Goal: Complete application form

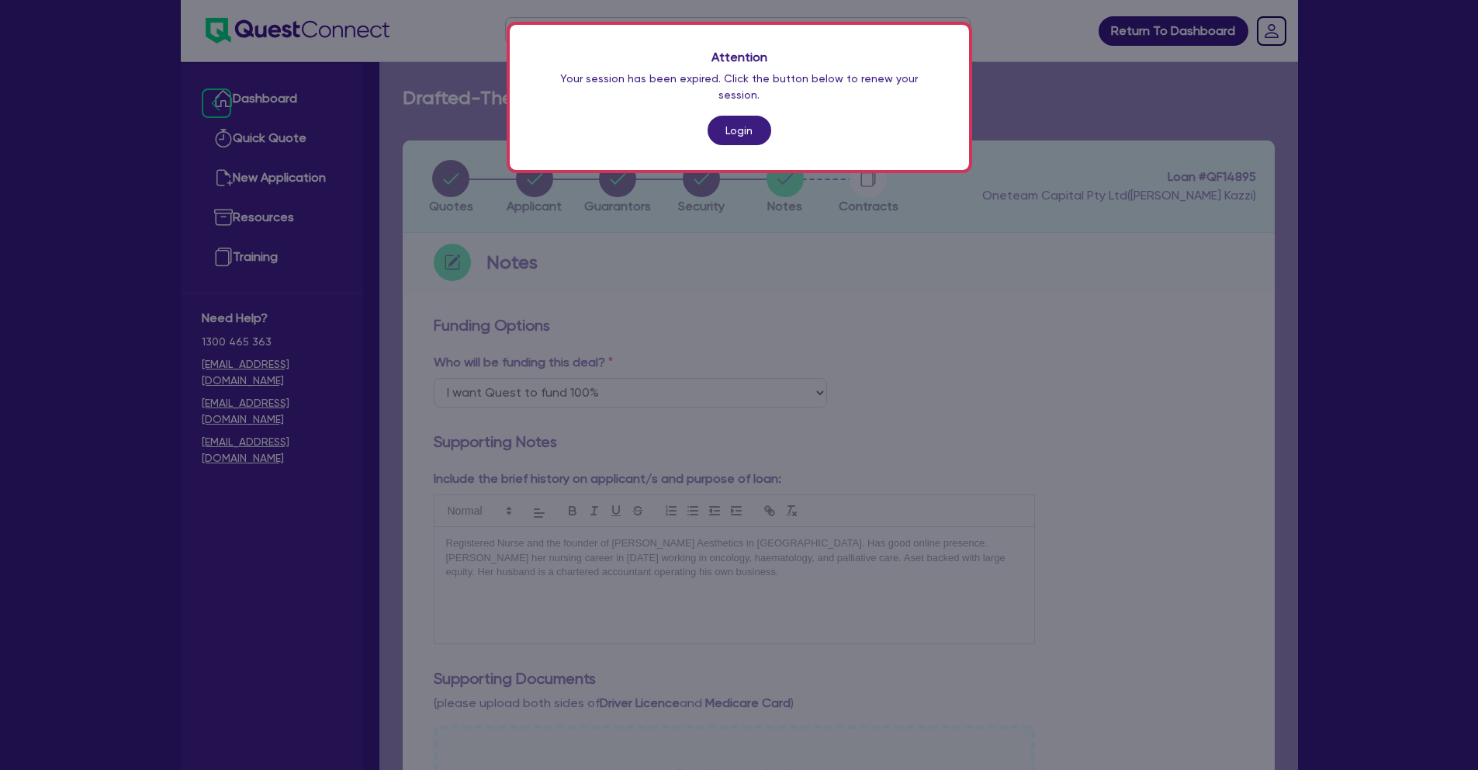
select select "Quest Finance - Own Book"
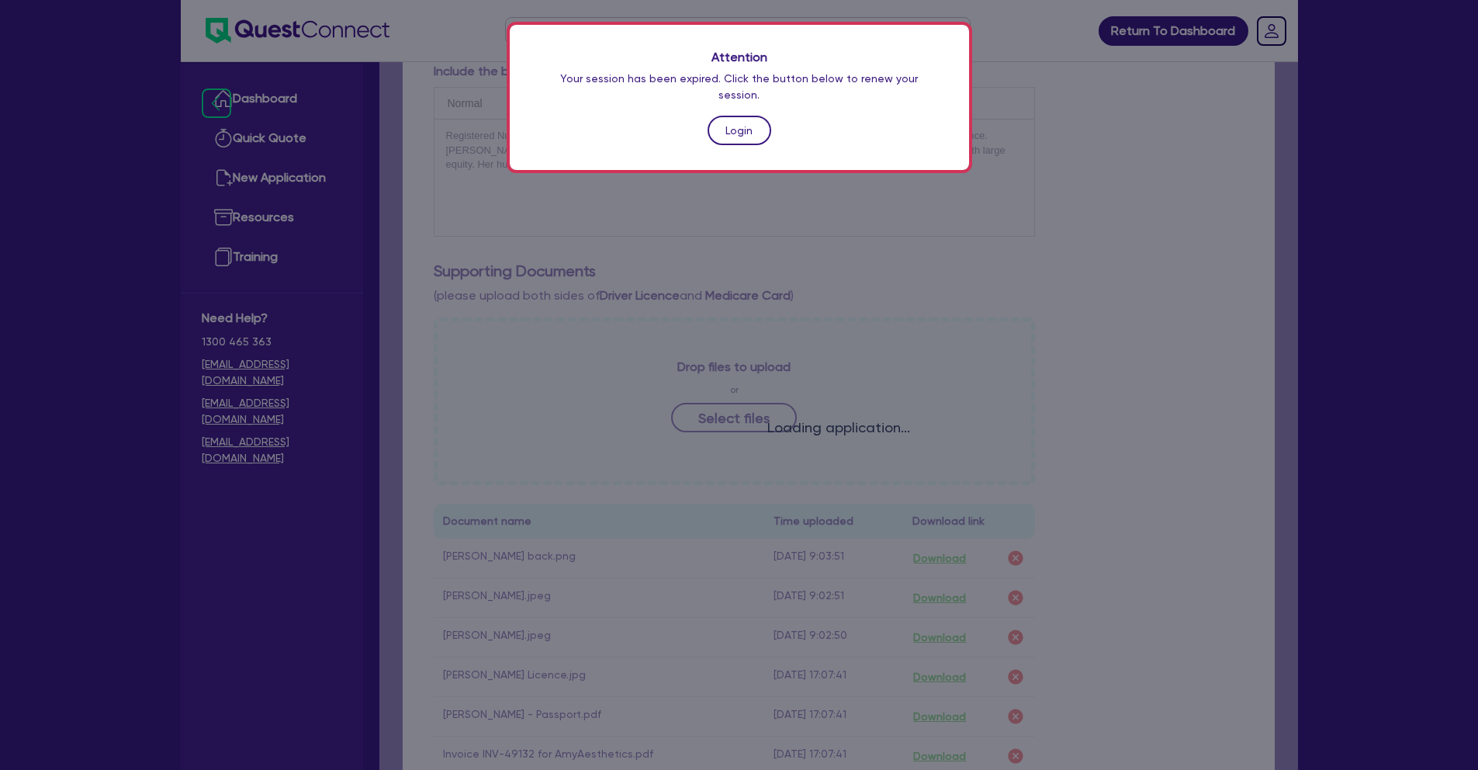
scroll to position [407, 0]
click at [740, 120] on link "Login" at bounding box center [739, 130] width 64 height 29
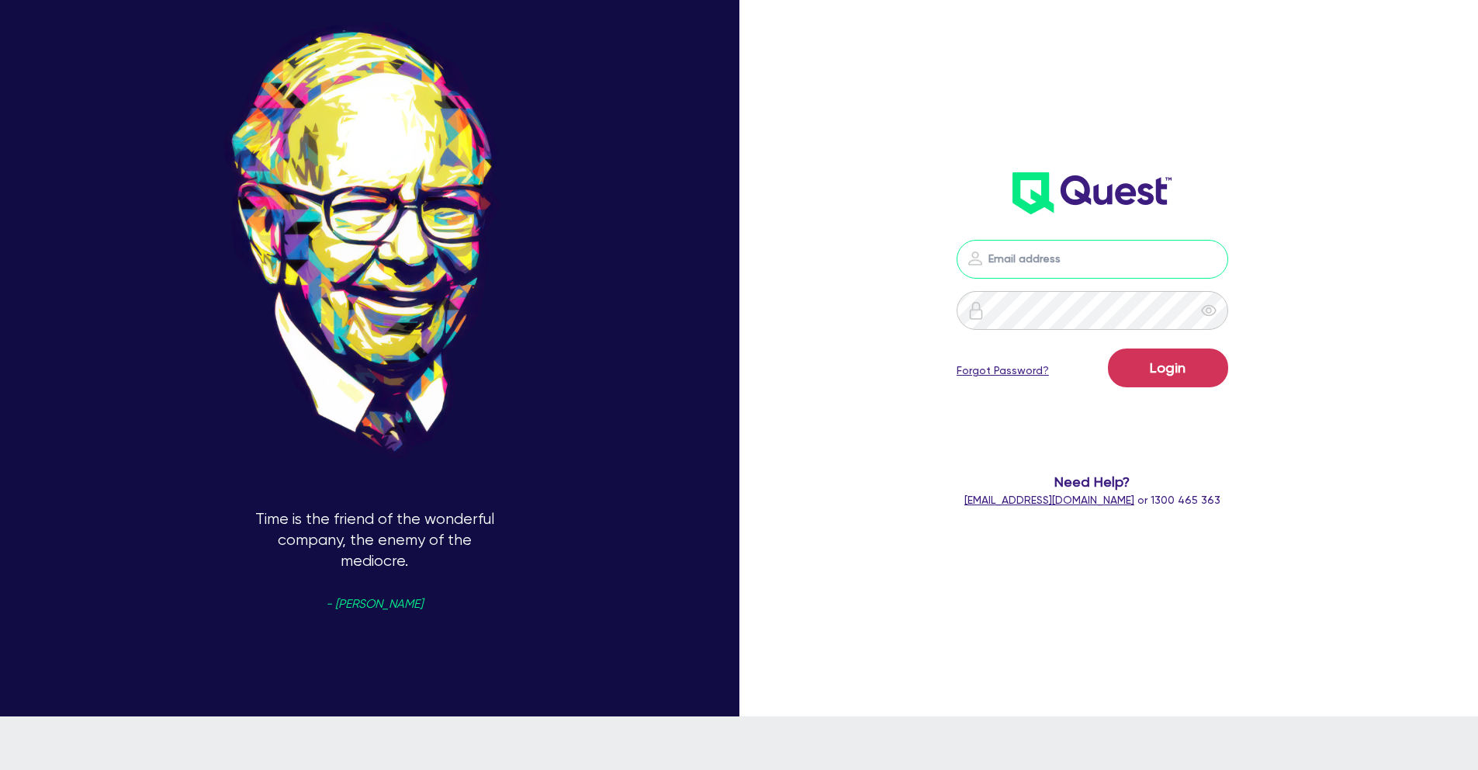
type input "[PERSON_NAME][EMAIL_ADDRESS][PERSON_NAME][DOMAIN_NAME]"
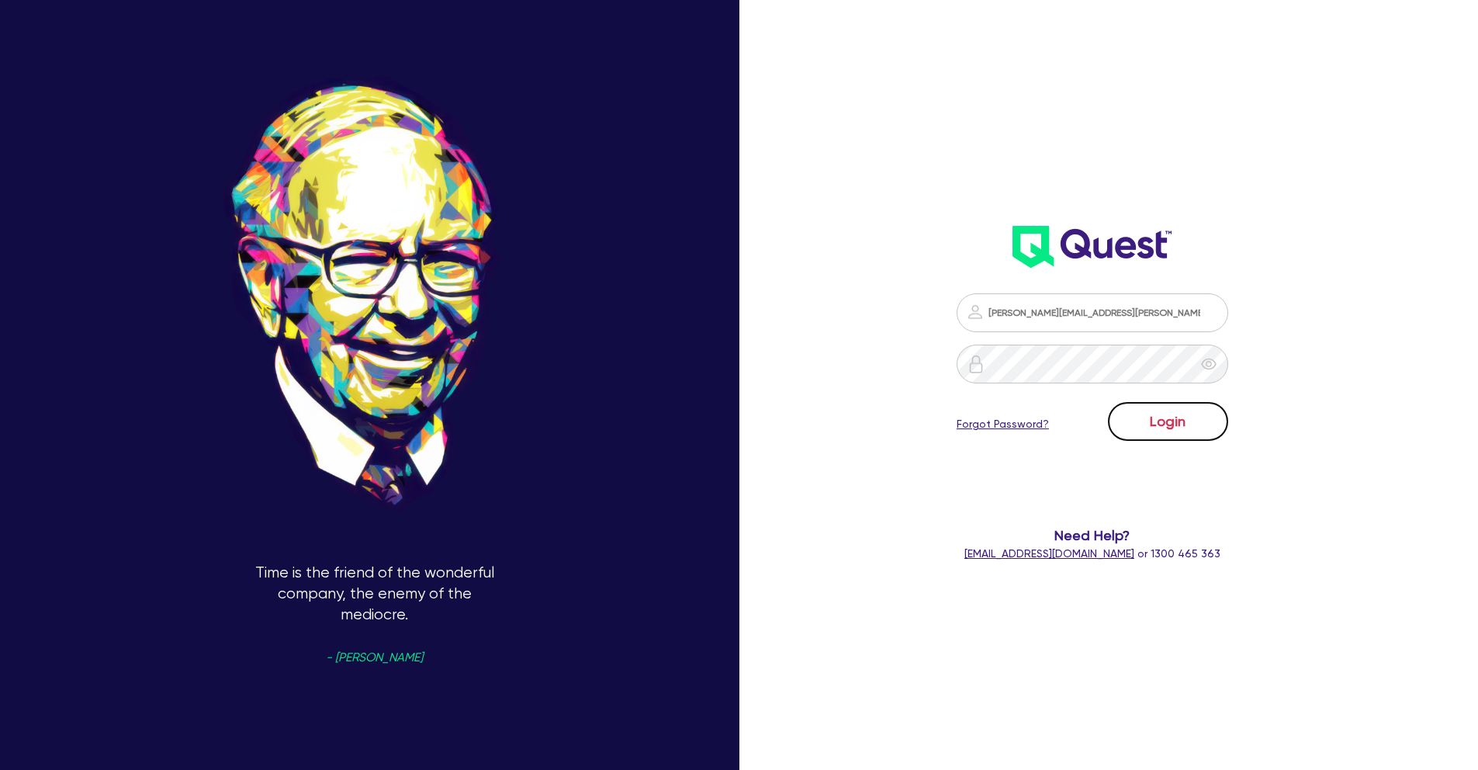
click at [1199, 417] on button "Login" at bounding box center [1168, 421] width 120 height 39
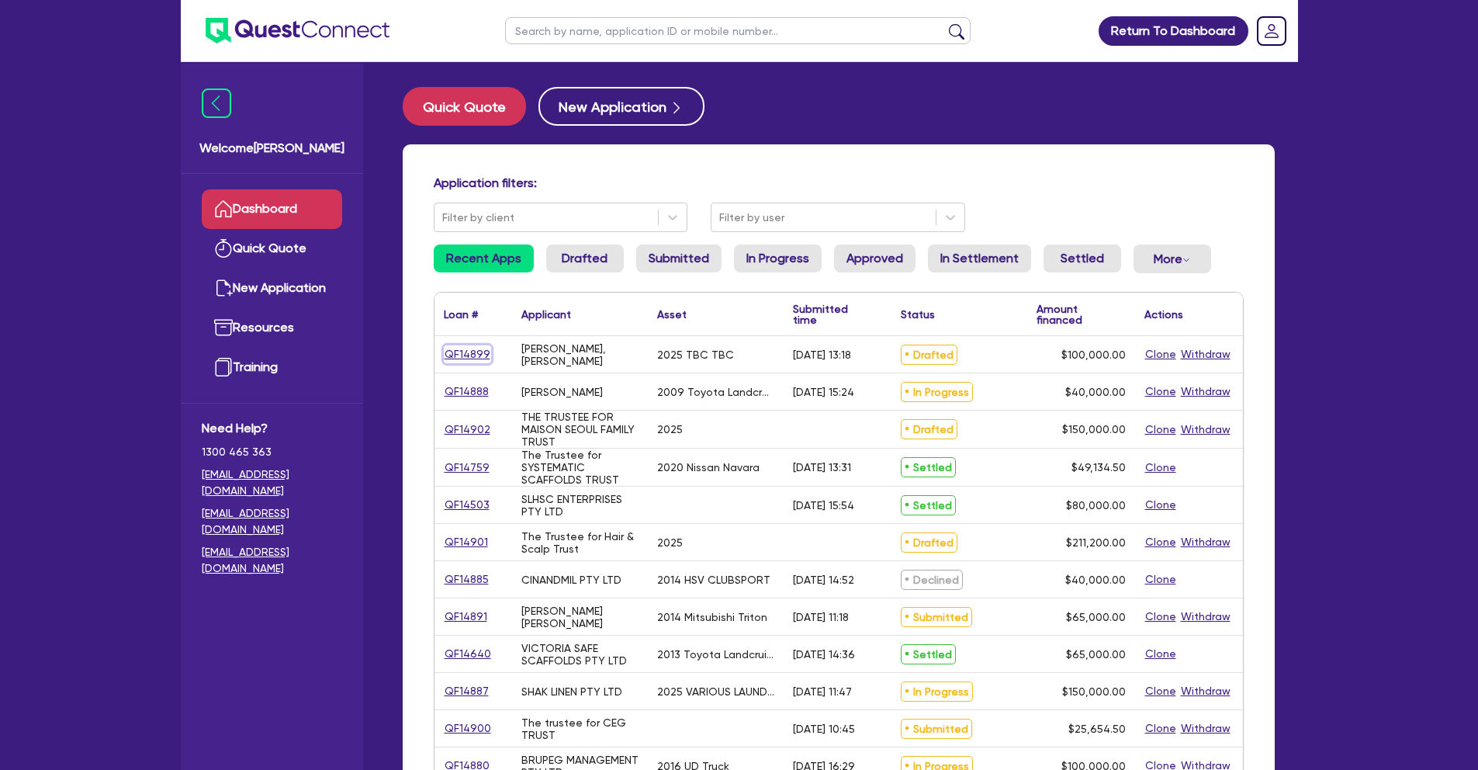
click at [464, 350] on link "QF14899" at bounding box center [467, 354] width 47 height 18
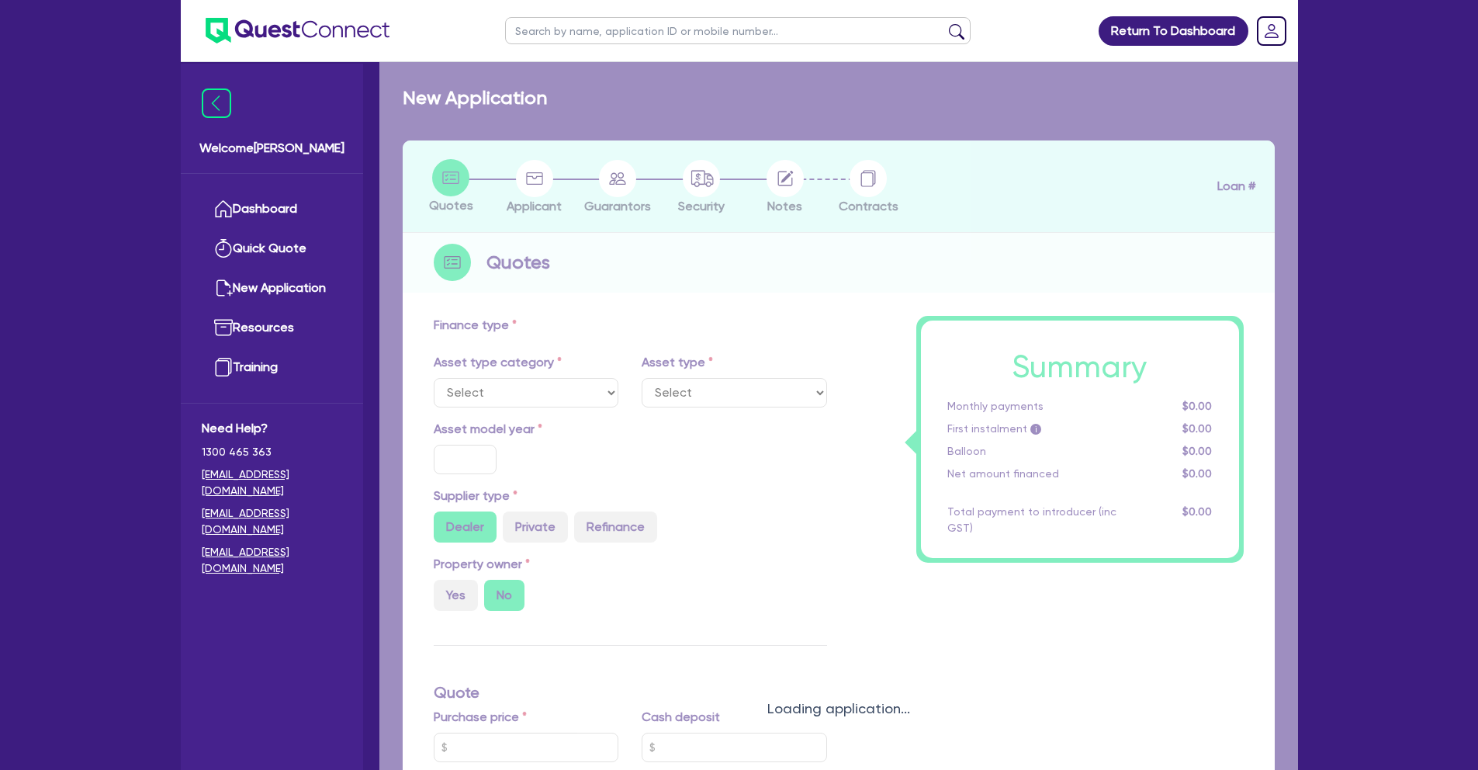
select select "PRIMARY_ASSETS"
type input "2025"
radio input "true"
type input "100,000"
type input "30"
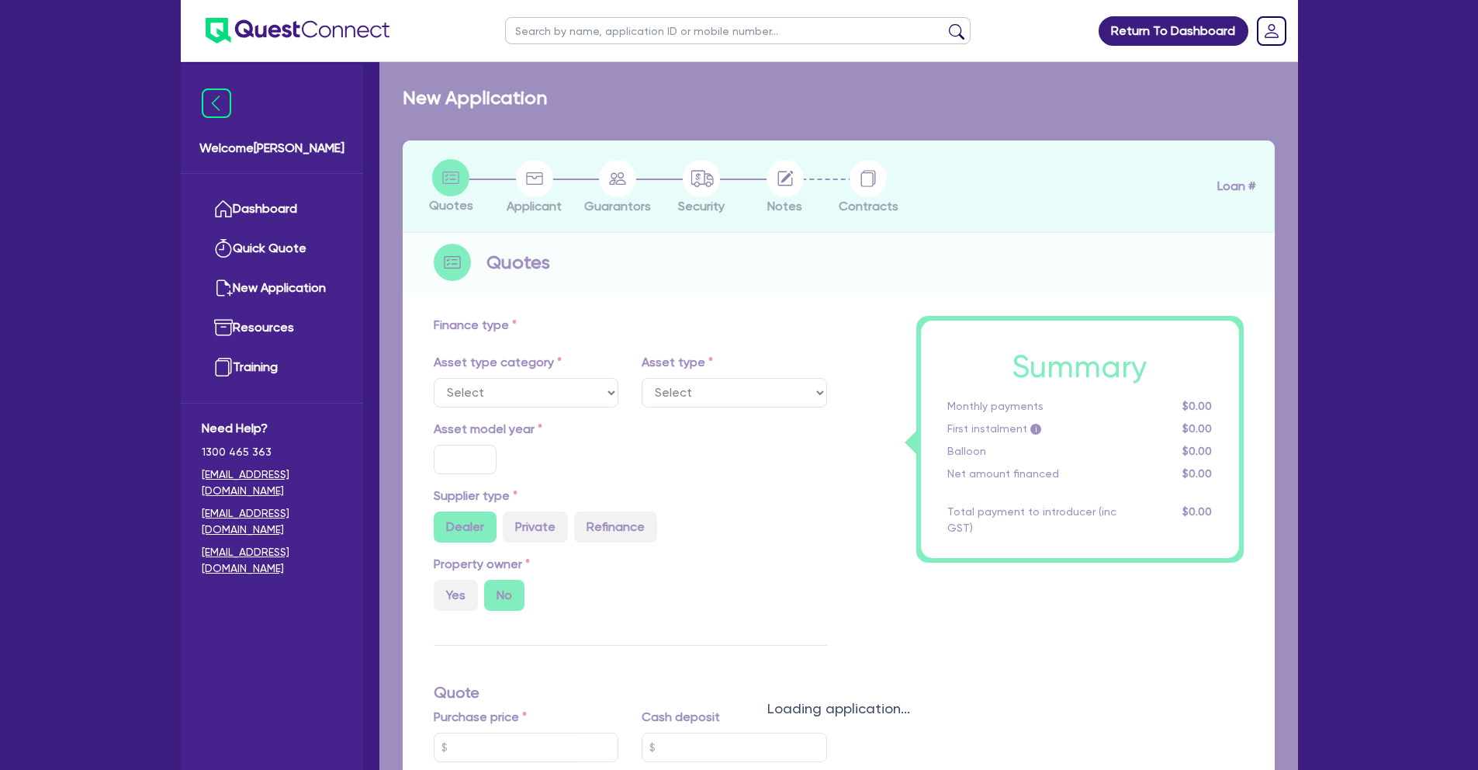
type input "30,000"
type input "8"
type input "8,000"
type input "7.49"
type input "900"
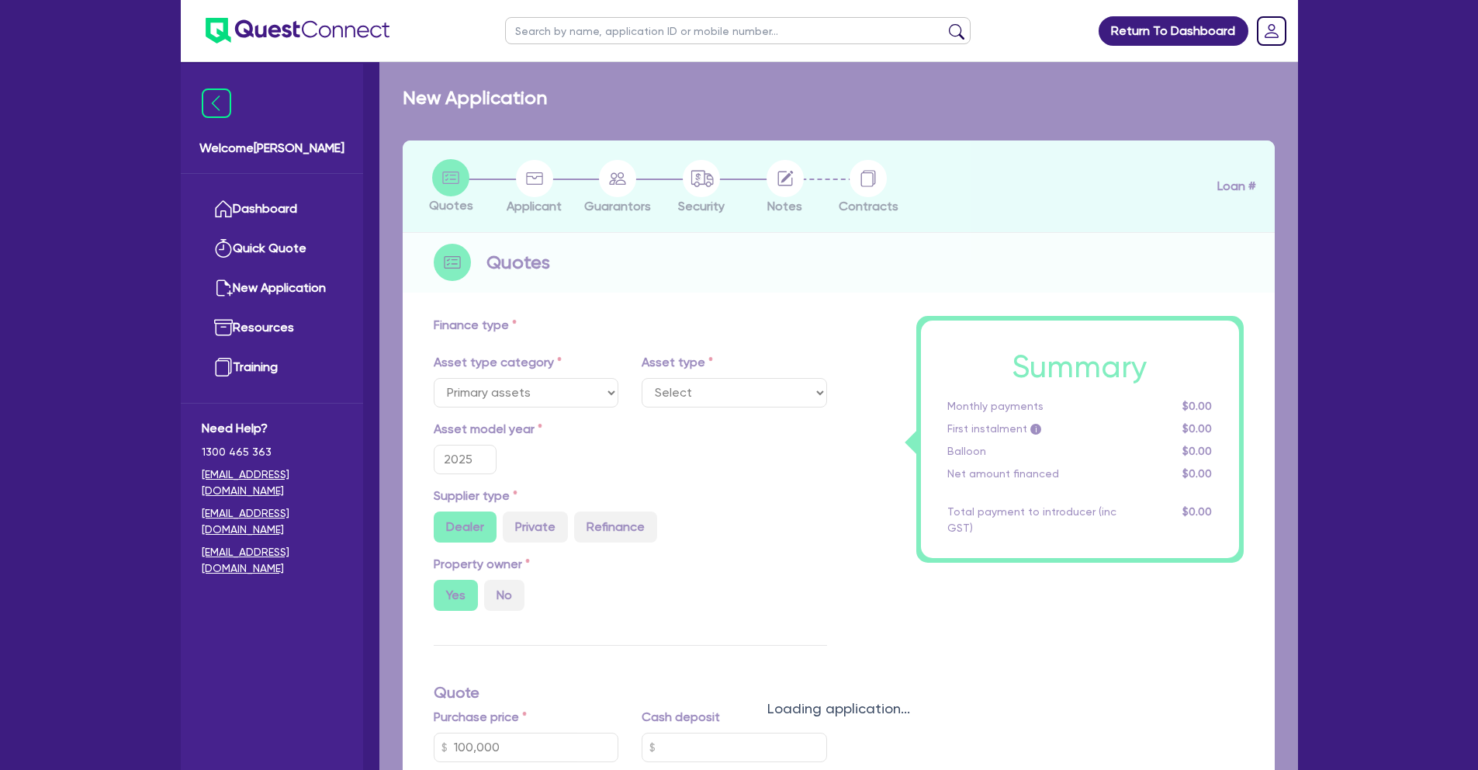
select select "HEAVY_TRUCKS"
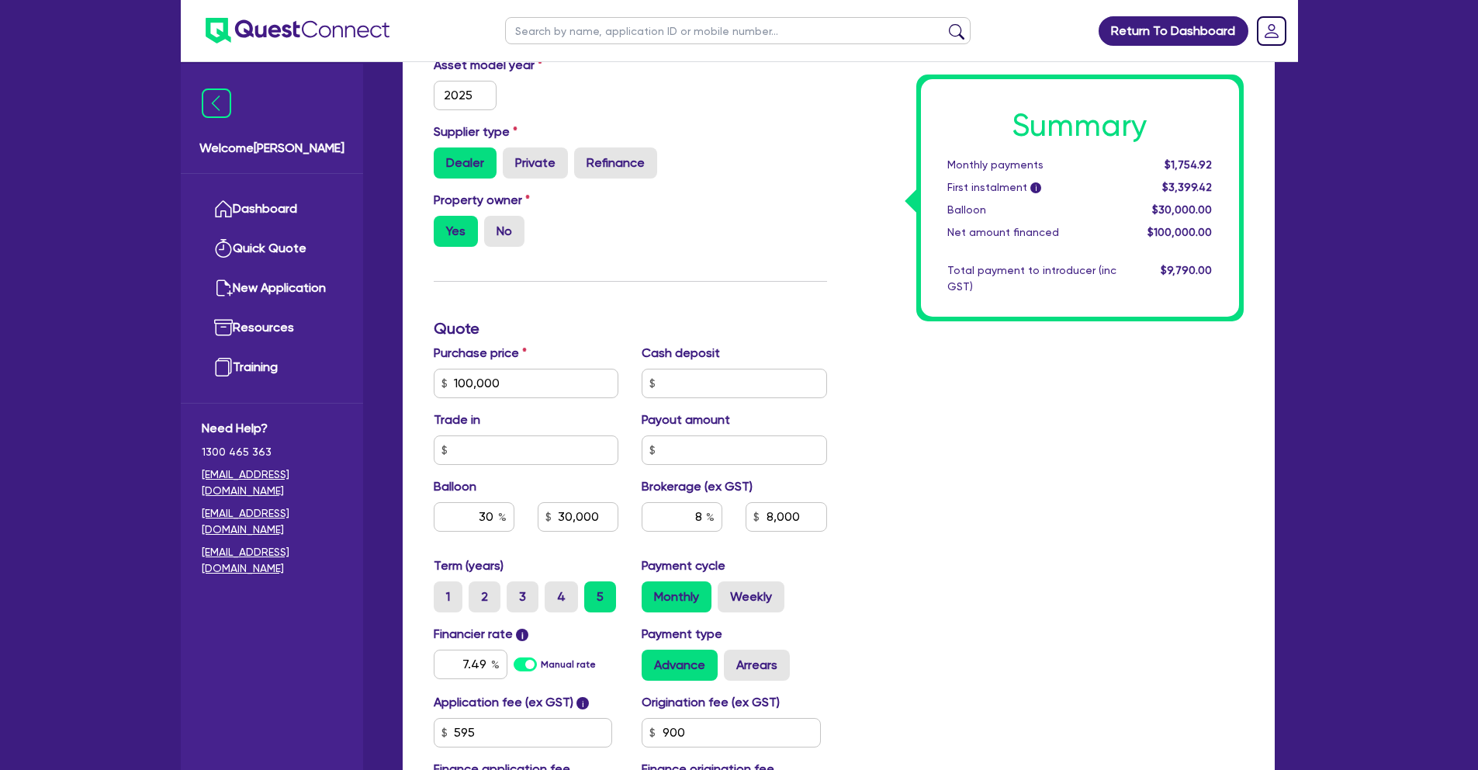
scroll to position [404, 0]
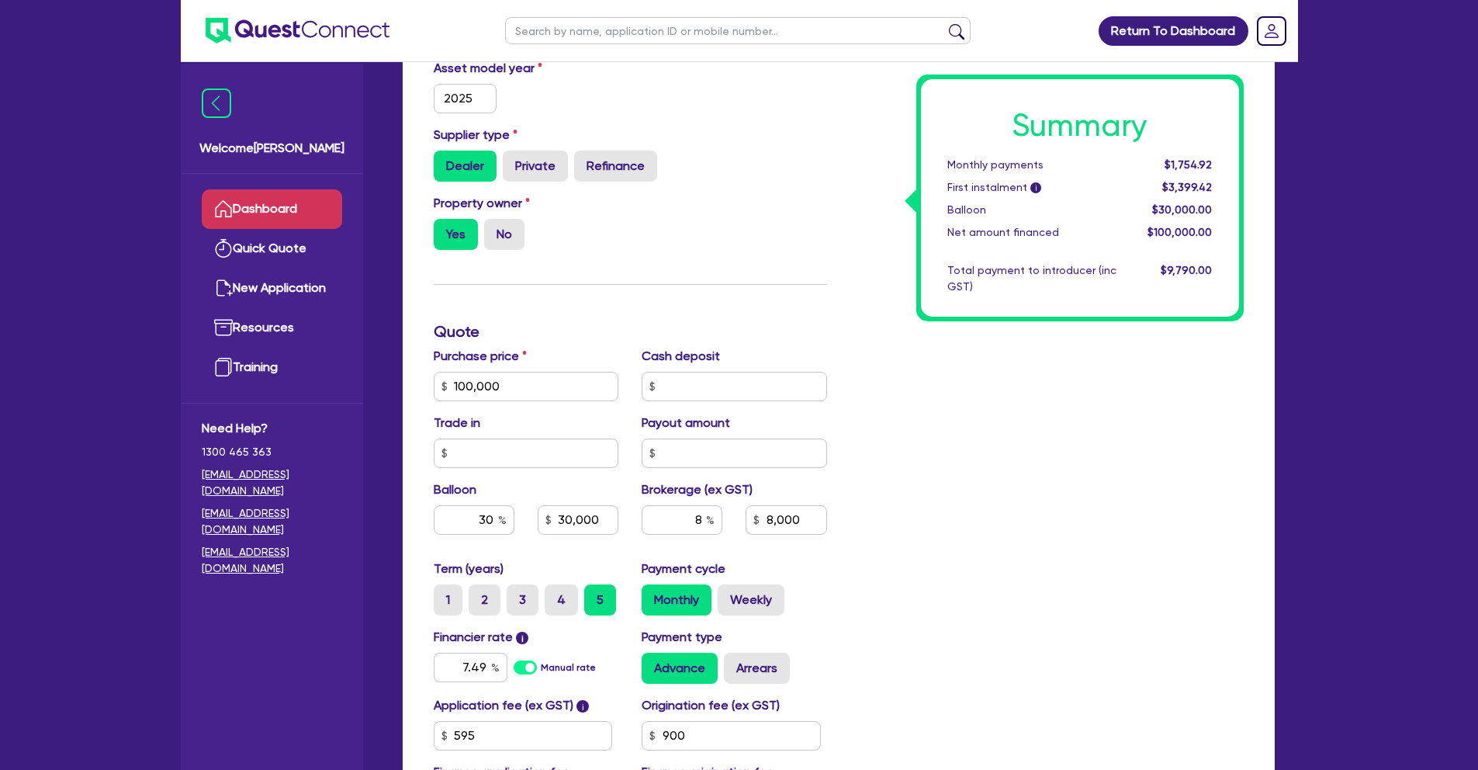
click at [285, 205] on link "Dashboard" at bounding box center [272, 209] width 140 height 40
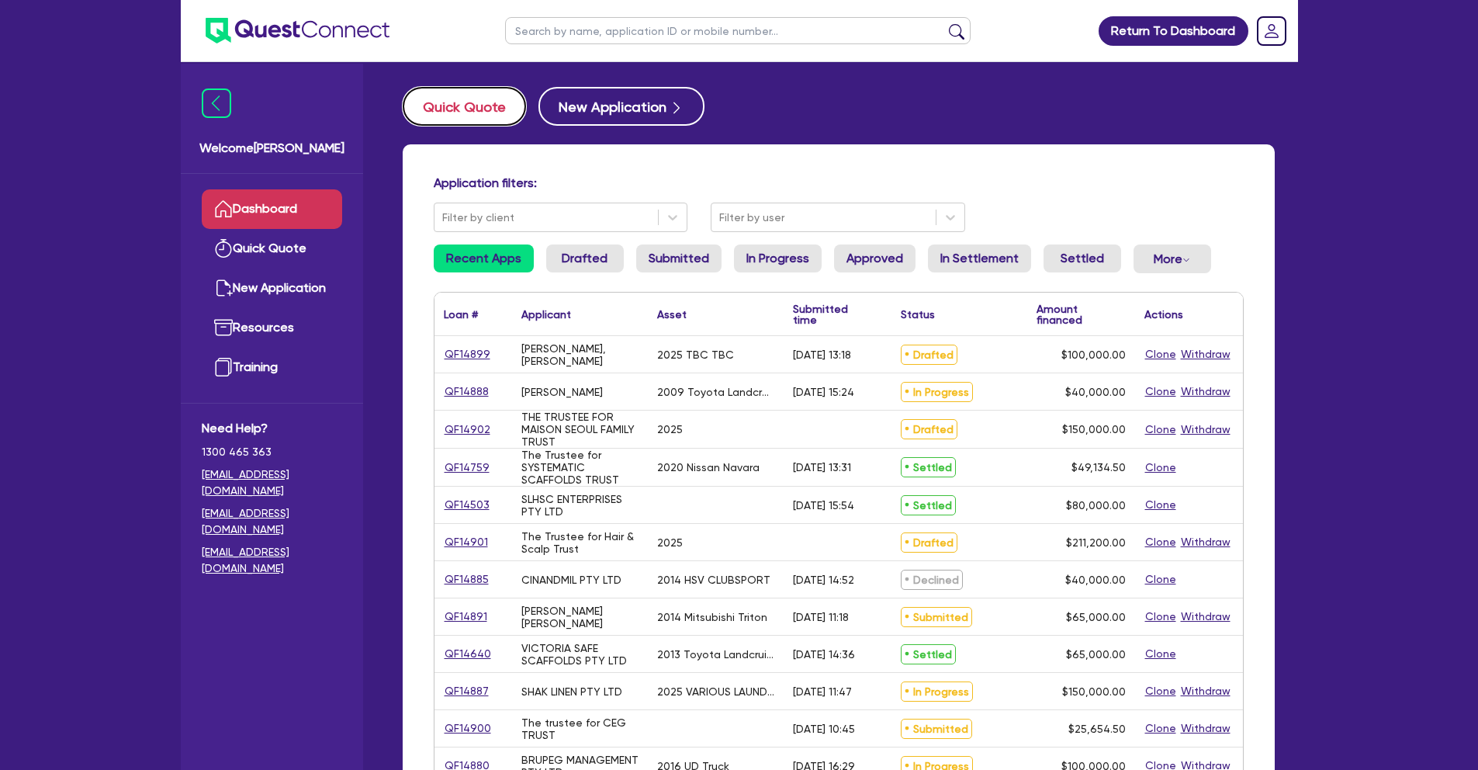
click at [475, 116] on button "Quick Quote" at bounding box center [464, 106] width 123 height 39
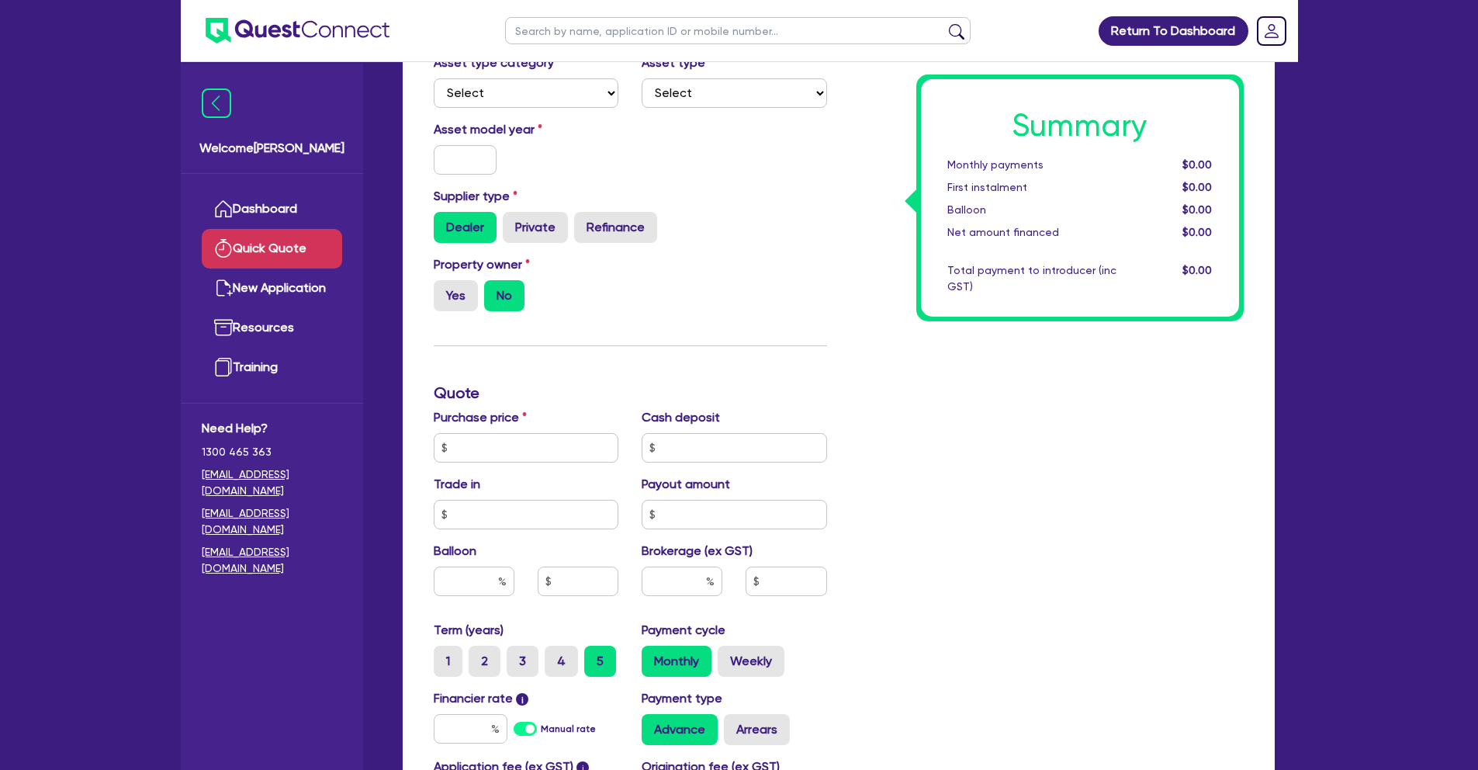
scroll to position [266, 0]
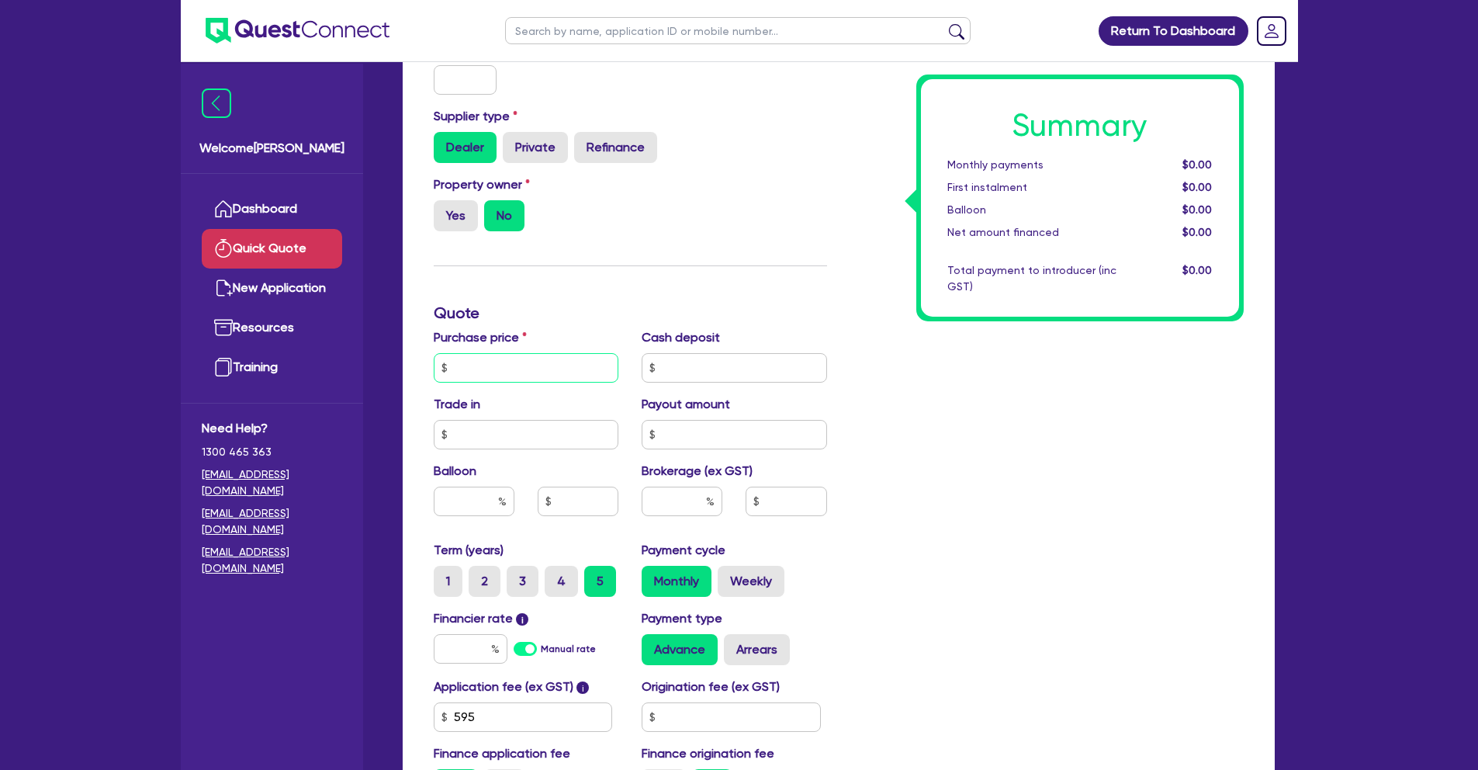
click at [496, 372] on input "text" at bounding box center [526, 367] width 185 height 29
type input "60,000"
click at [693, 501] on input "text" at bounding box center [682, 500] width 81 height 29
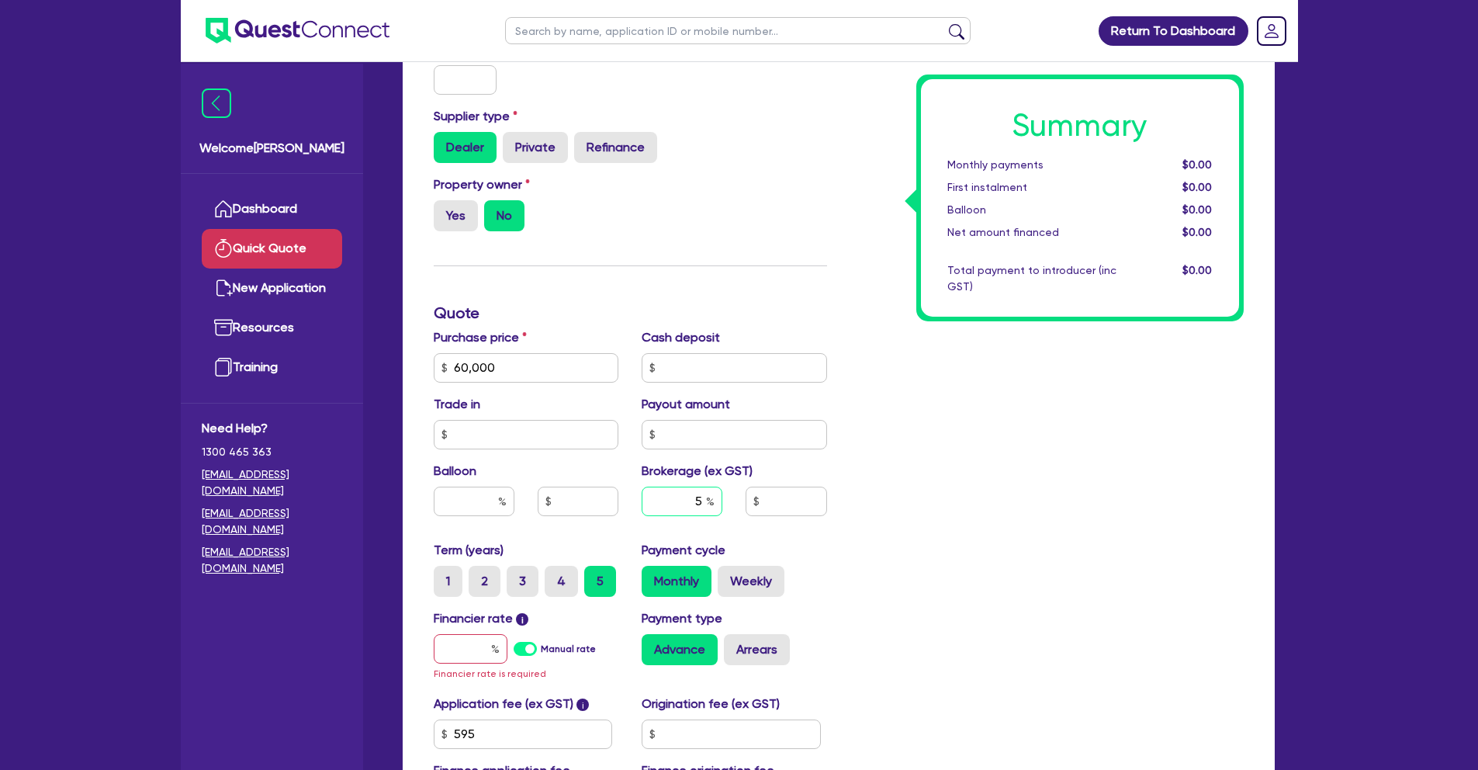
type input "5"
click at [451, 649] on input "text" at bounding box center [471, 648] width 74 height 29
type input "1"
type input "3,032.73"
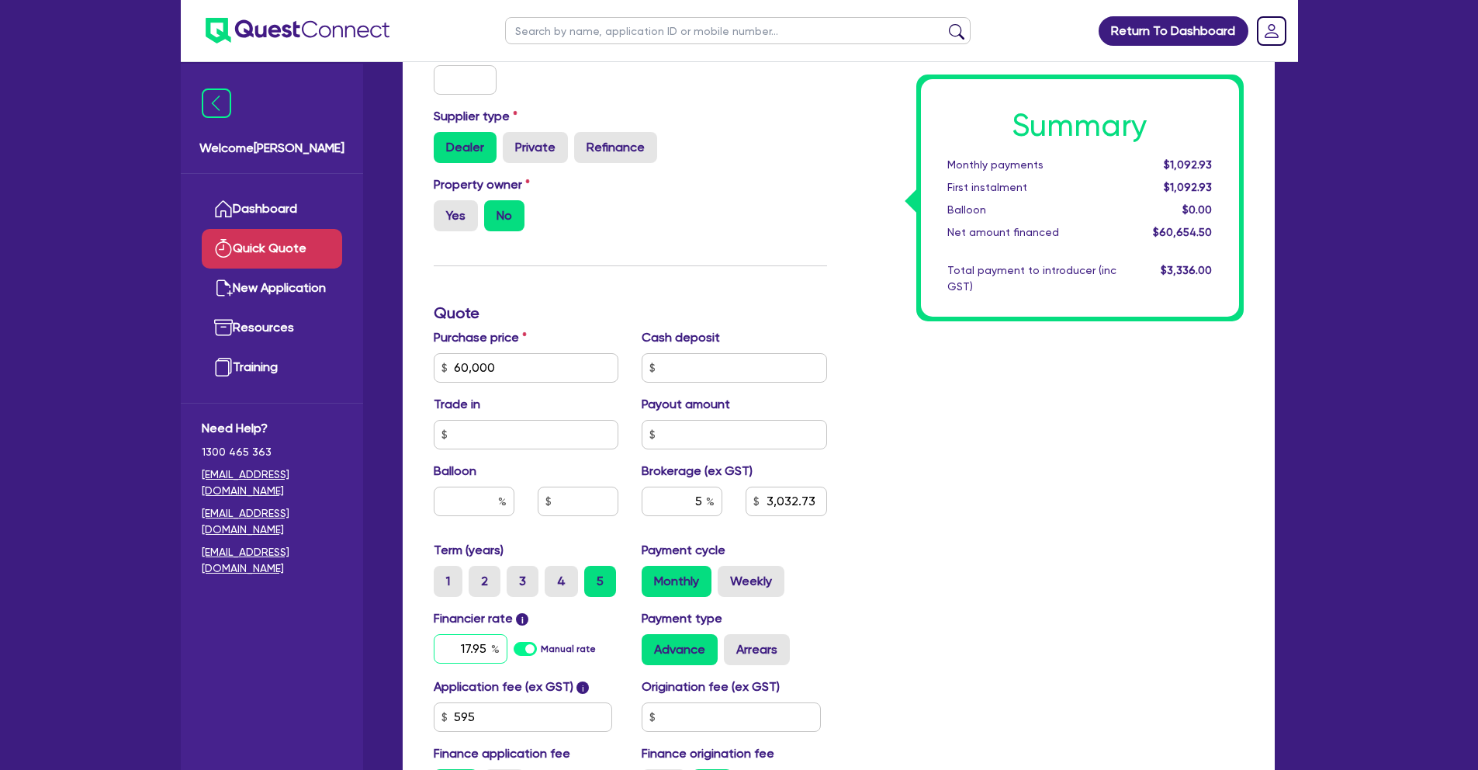
type input "17.95"
type input "3,032.73"
click at [933, 606] on div "Summary Monthly payments $1,092.93 First instalment $1,092.93 Balloon $0.00 Net…" at bounding box center [1047, 358] width 417 height 907
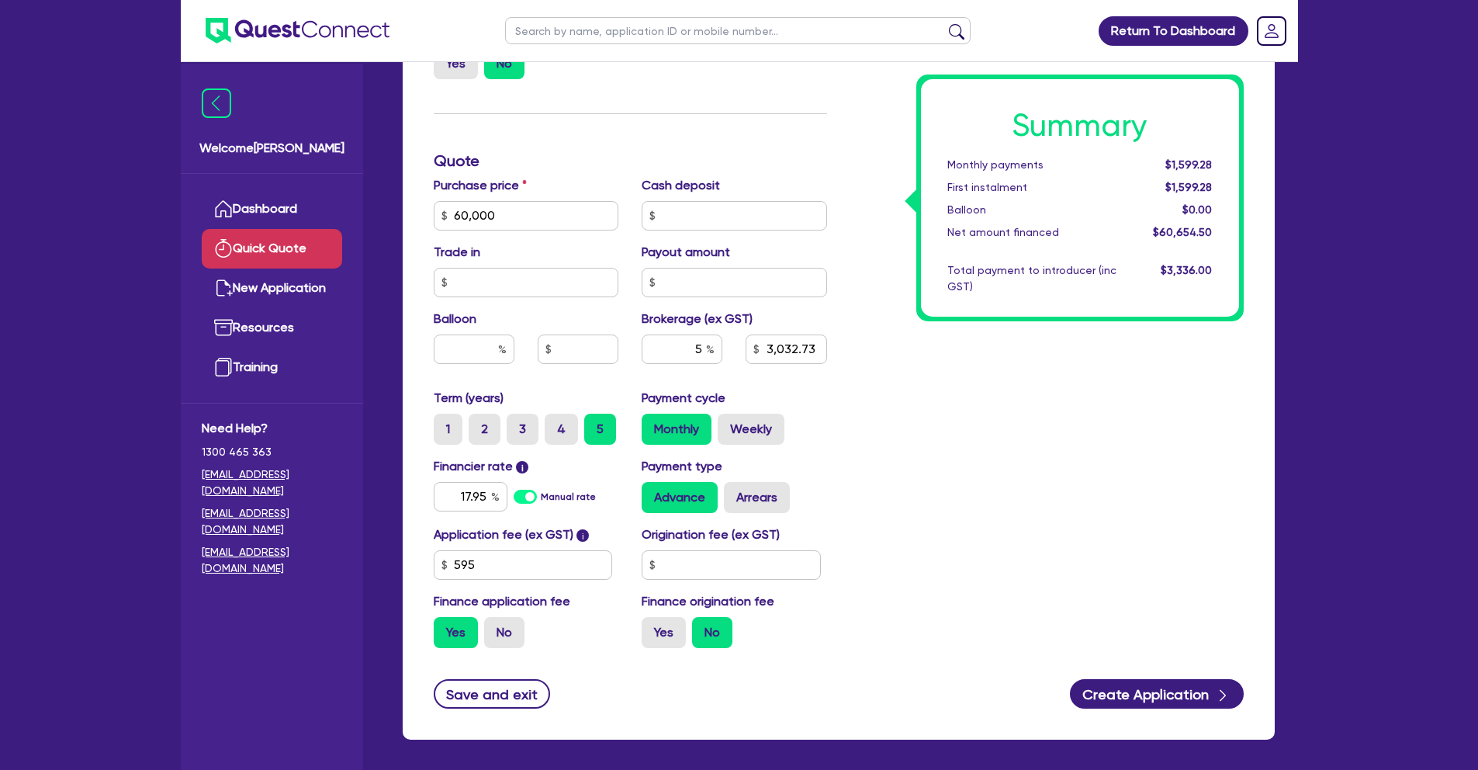
scroll to position [429, 0]
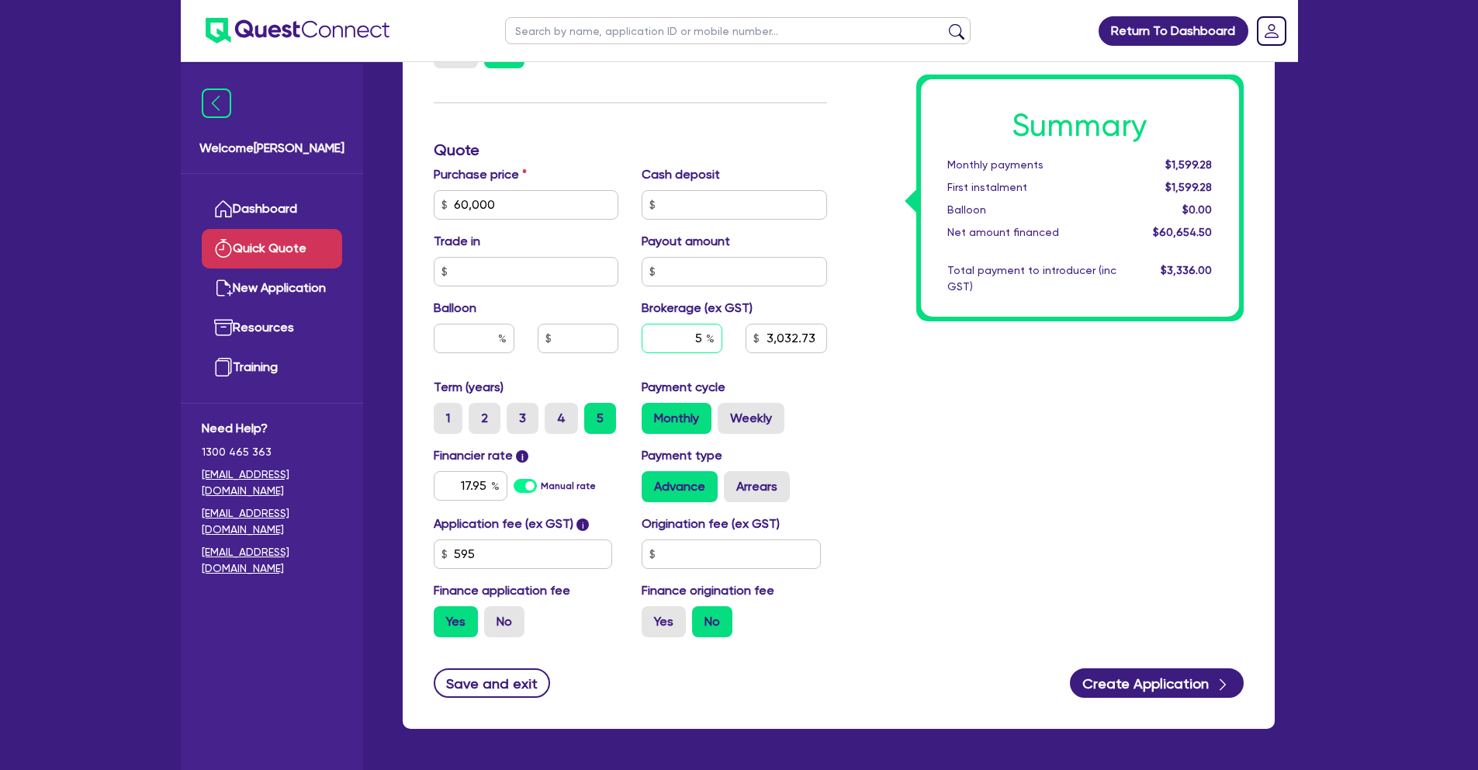
drag, startPoint x: 691, startPoint y: 341, endPoint x: 703, endPoint y: 337, distance: 12.0
click at [703, 337] on input "5" at bounding box center [682, 337] width 81 height 29
type input "8"
click at [966, 413] on div "Summary Monthly payments $1,599.28 First instalment $1,599.28 Balloon $0.00 Net…" at bounding box center [1047, 195] width 417 height 907
type input "4,852.36"
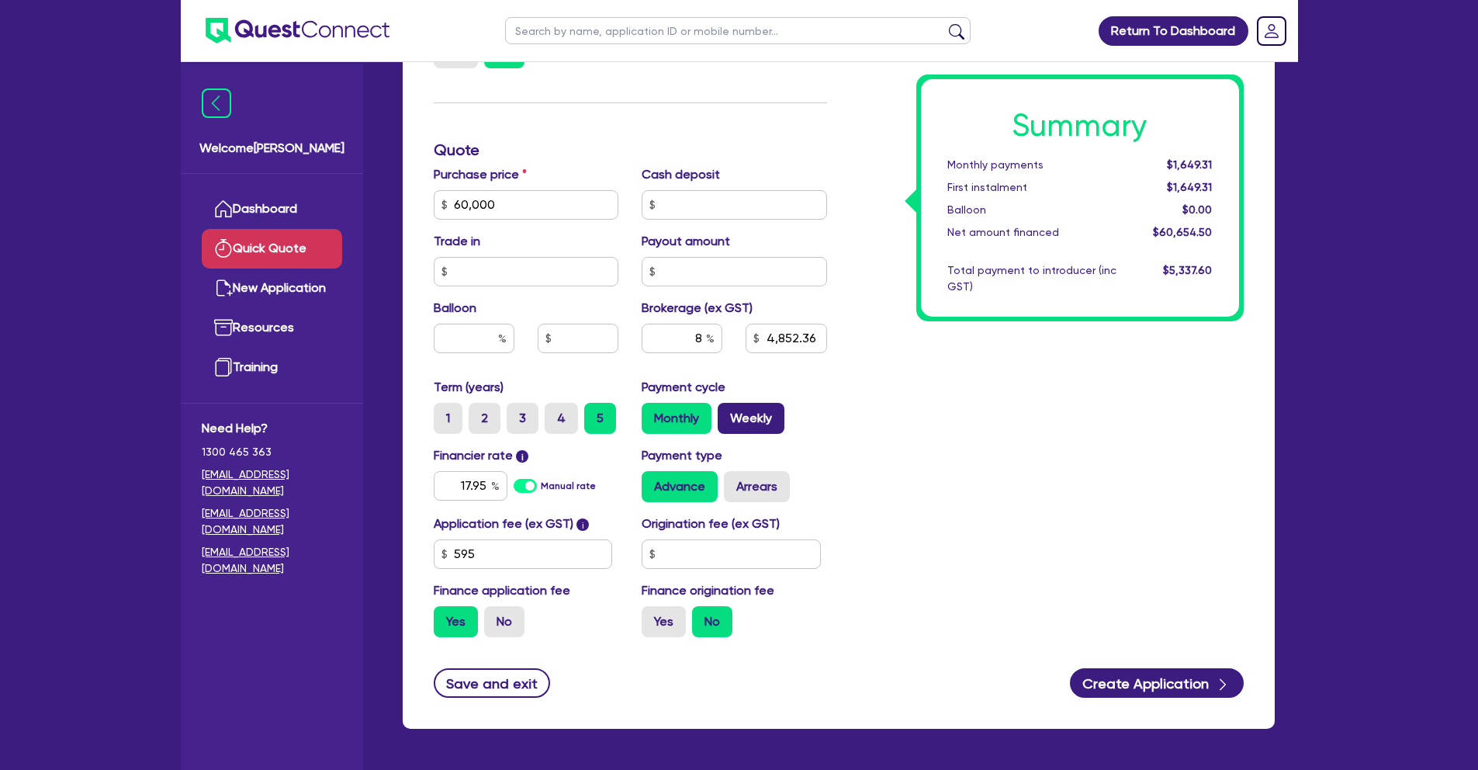
click at [751, 424] on label "Weekly" at bounding box center [751, 418] width 67 height 31
click at [728, 413] on input "Weekly" at bounding box center [723, 408] width 10 height 10
radio input "true"
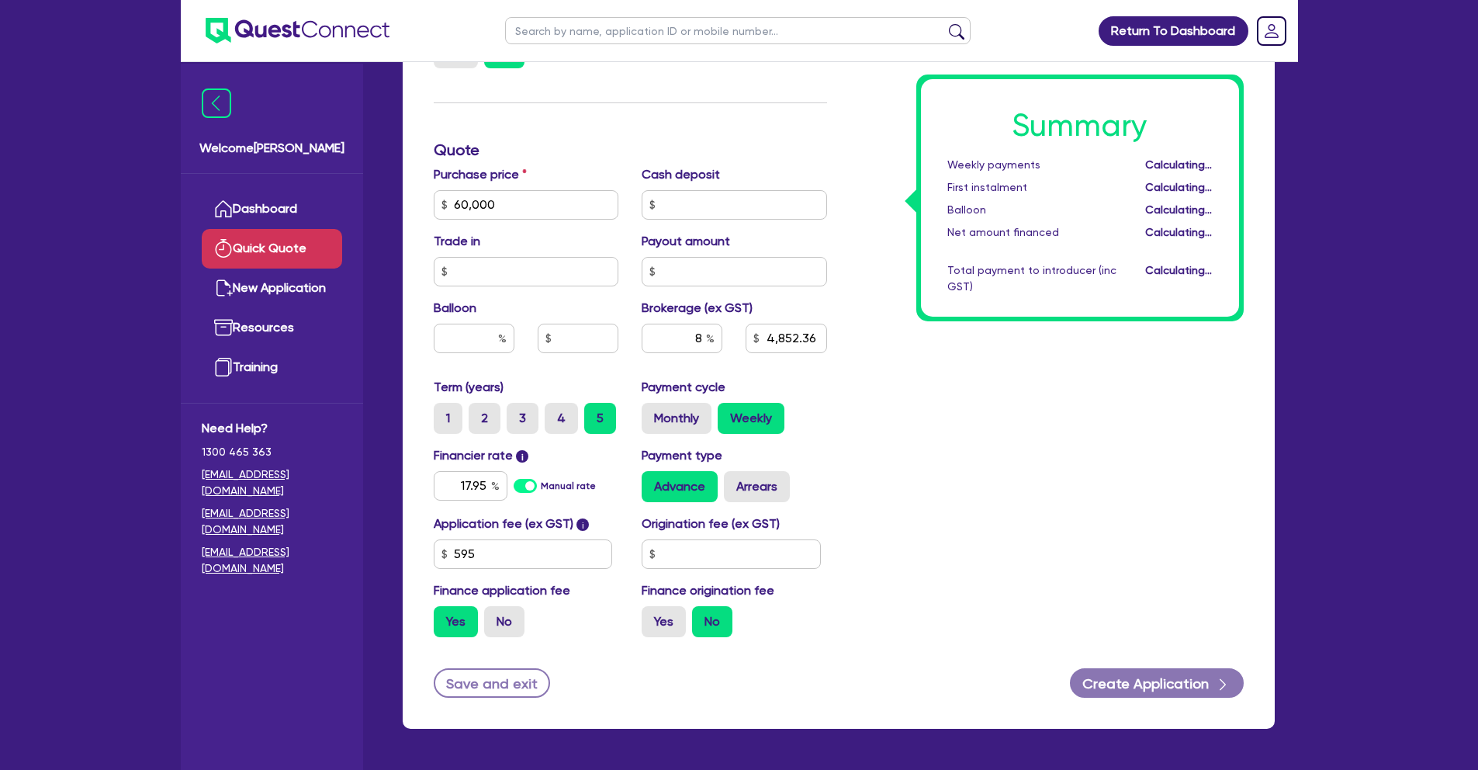
type input "4,852.36"
drag, startPoint x: 685, startPoint y: 340, endPoint x: 788, endPoint y: 343, distance: 103.2
click at [788, 343] on div "8 4,852.36" at bounding box center [734, 344] width 209 height 42
type input "5"
click at [936, 364] on div "Summary Weekly payments $383.62 First instalment $383.62 Balloon $0.00 Net amou…" at bounding box center [1047, 195] width 417 height 907
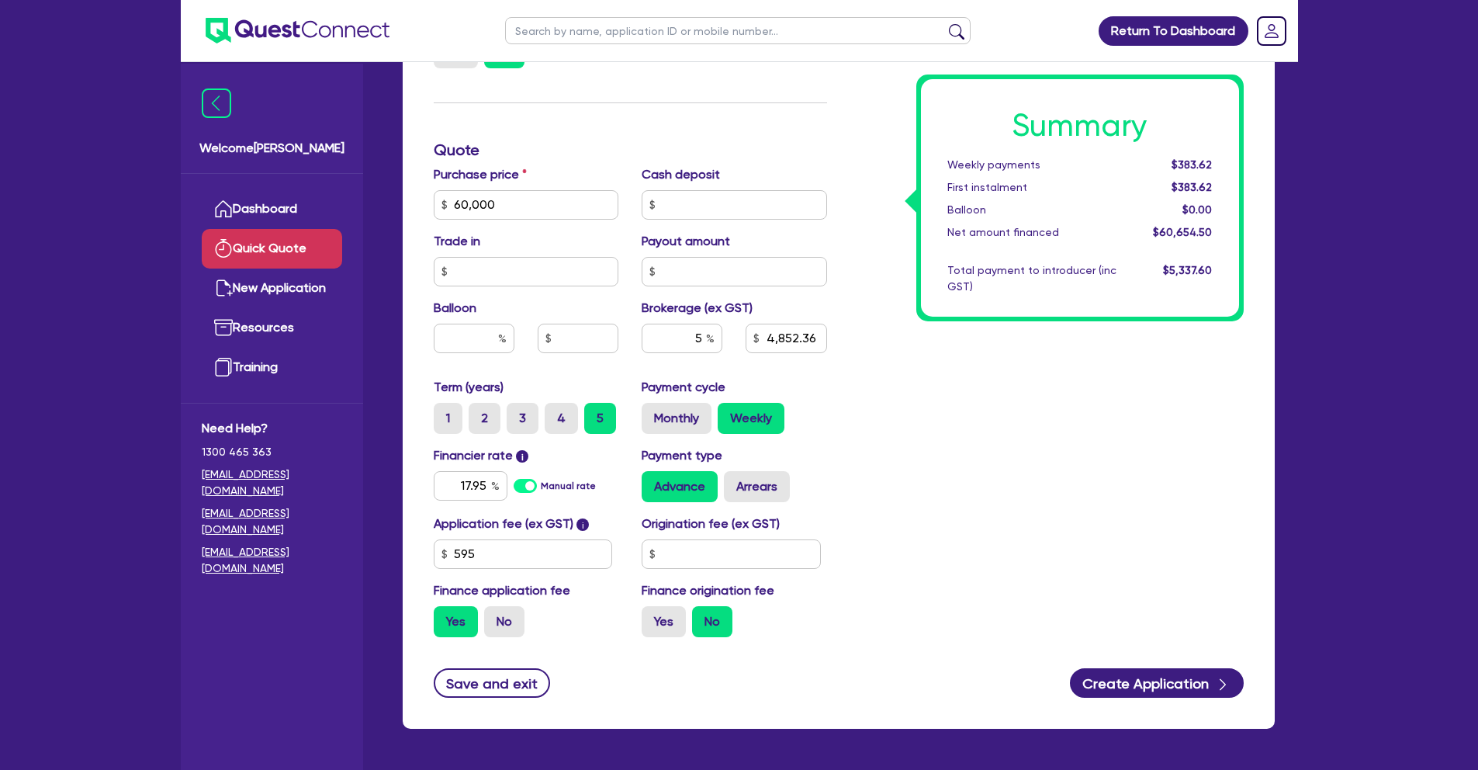
type input "3,032.73"
click at [246, 211] on link "Dashboard" at bounding box center [272, 209] width 140 height 40
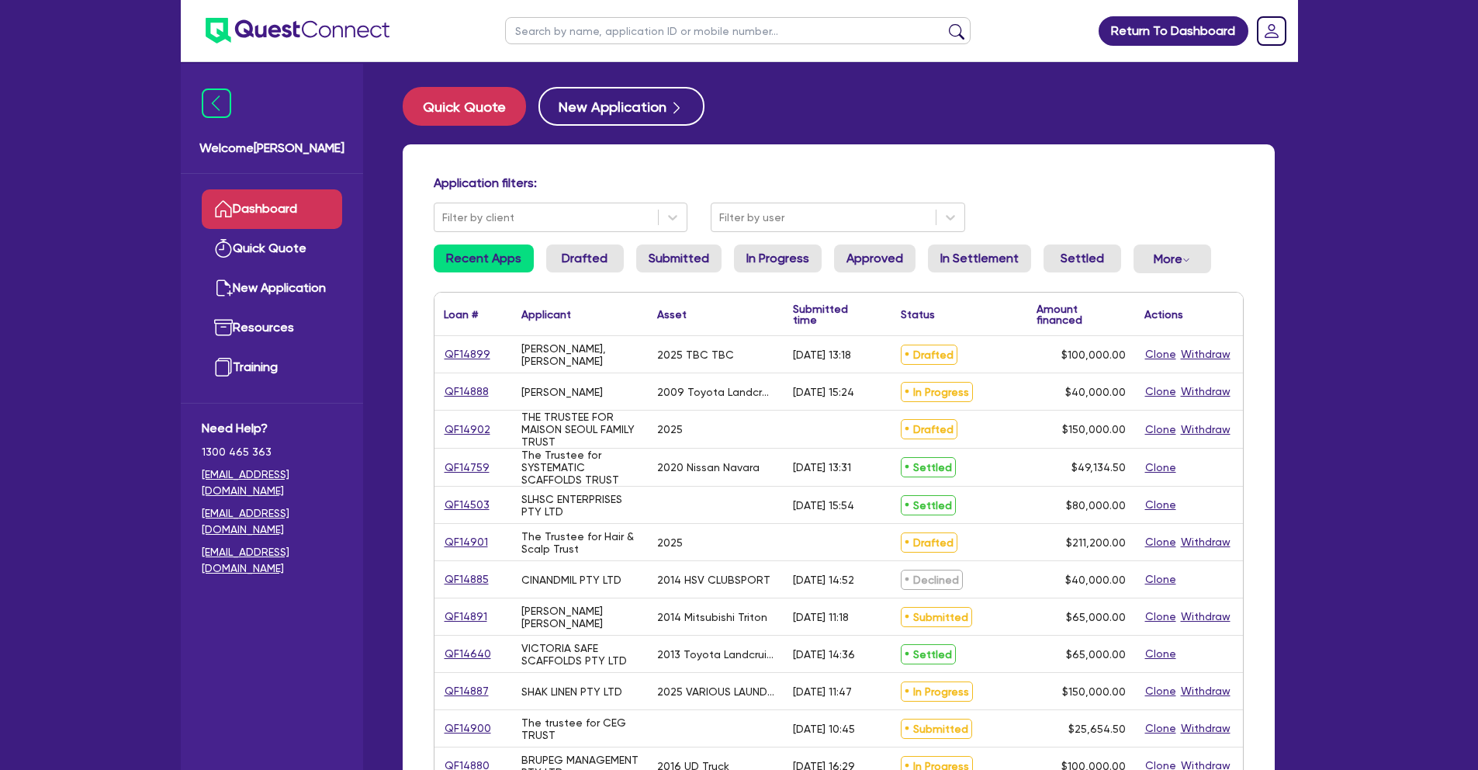
click at [559, 32] on input "text" at bounding box center [737, 30] width 465 height 27
type input "trojer"
click at [944, 23] on button "submit" at bounding box center [956, 34] width 25 height 22
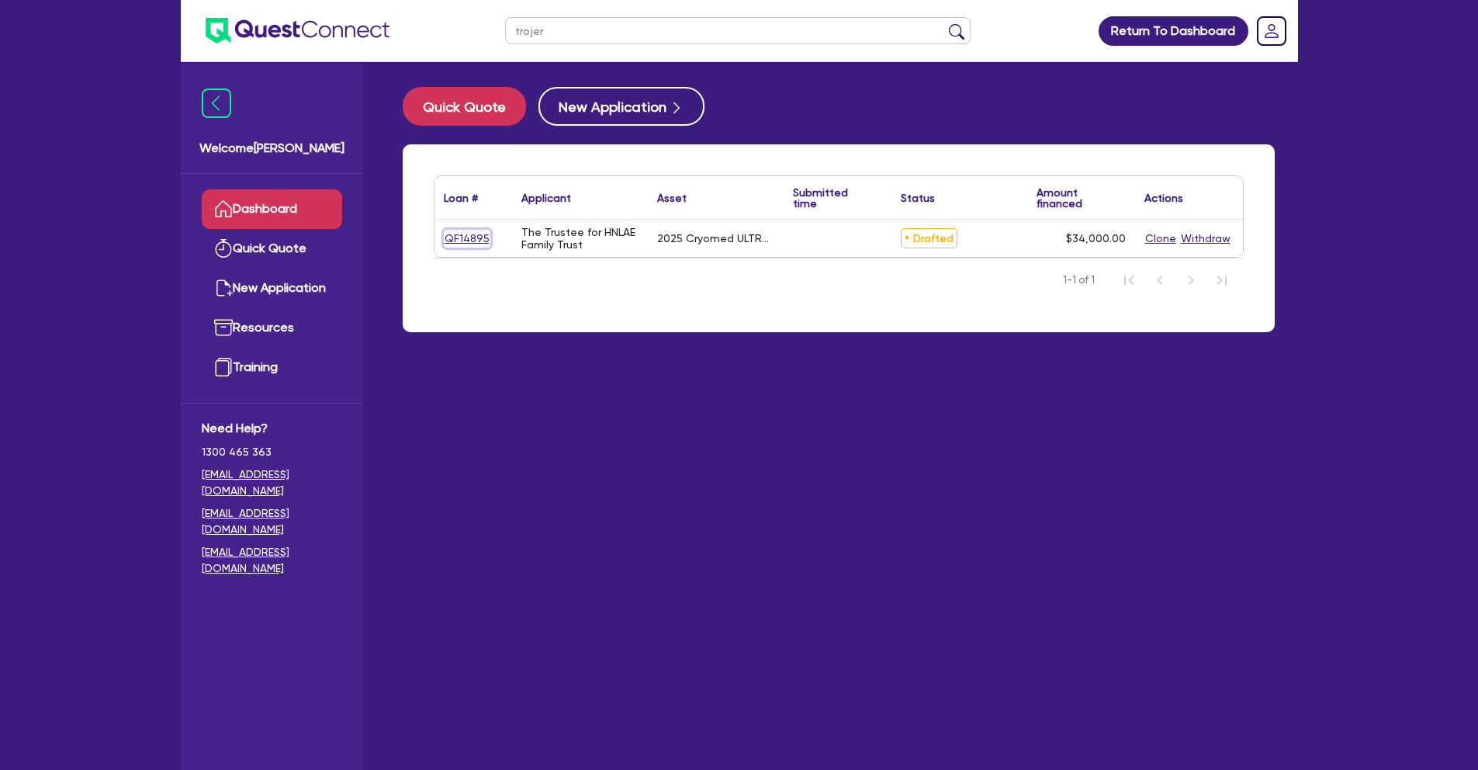
click at [474, 239] on link "QF14895" at bounding box center [467, 239] width 47 height 18
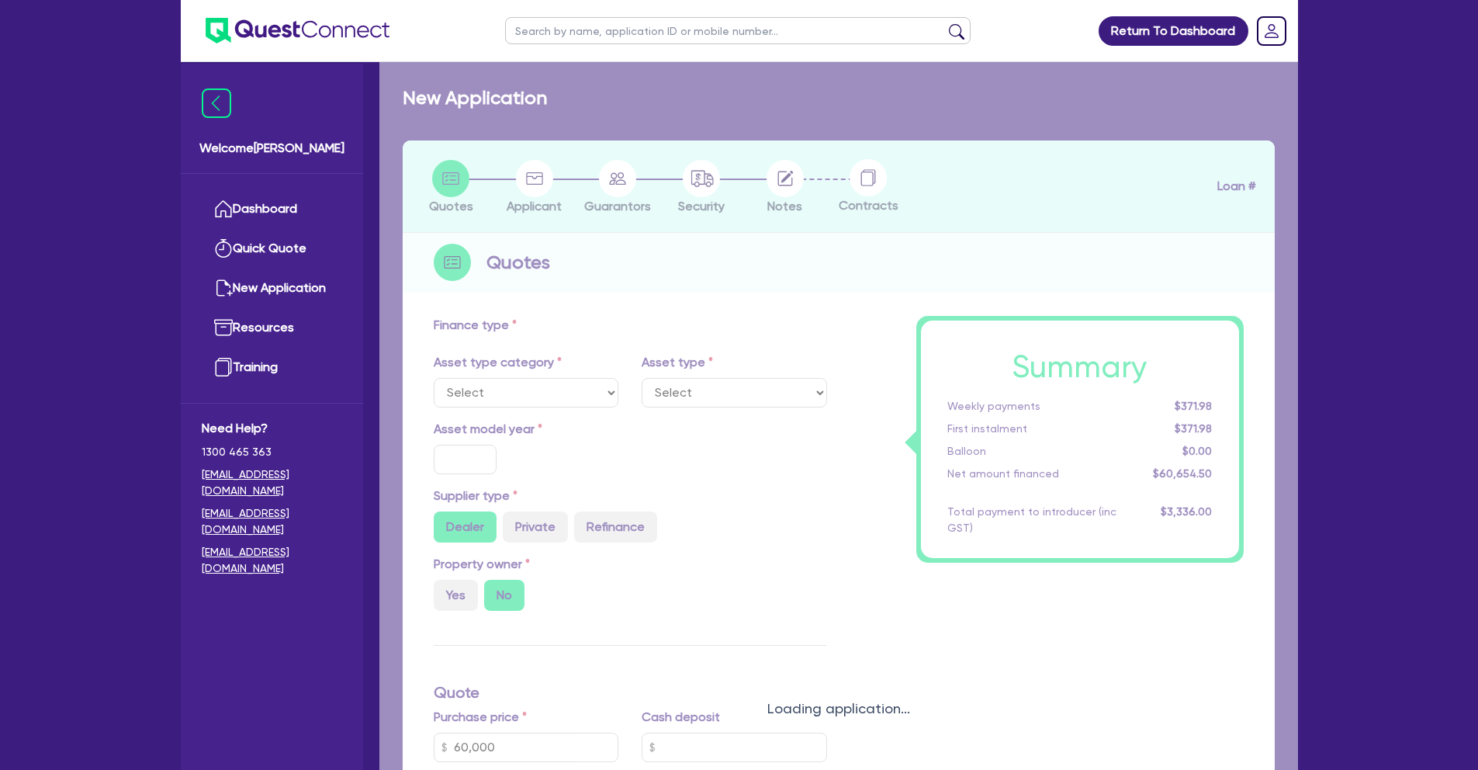
select select "SECONDARY_ASSETS"
type input "2025"
type input "37,500"
type input "3,500"
type input "1,700"
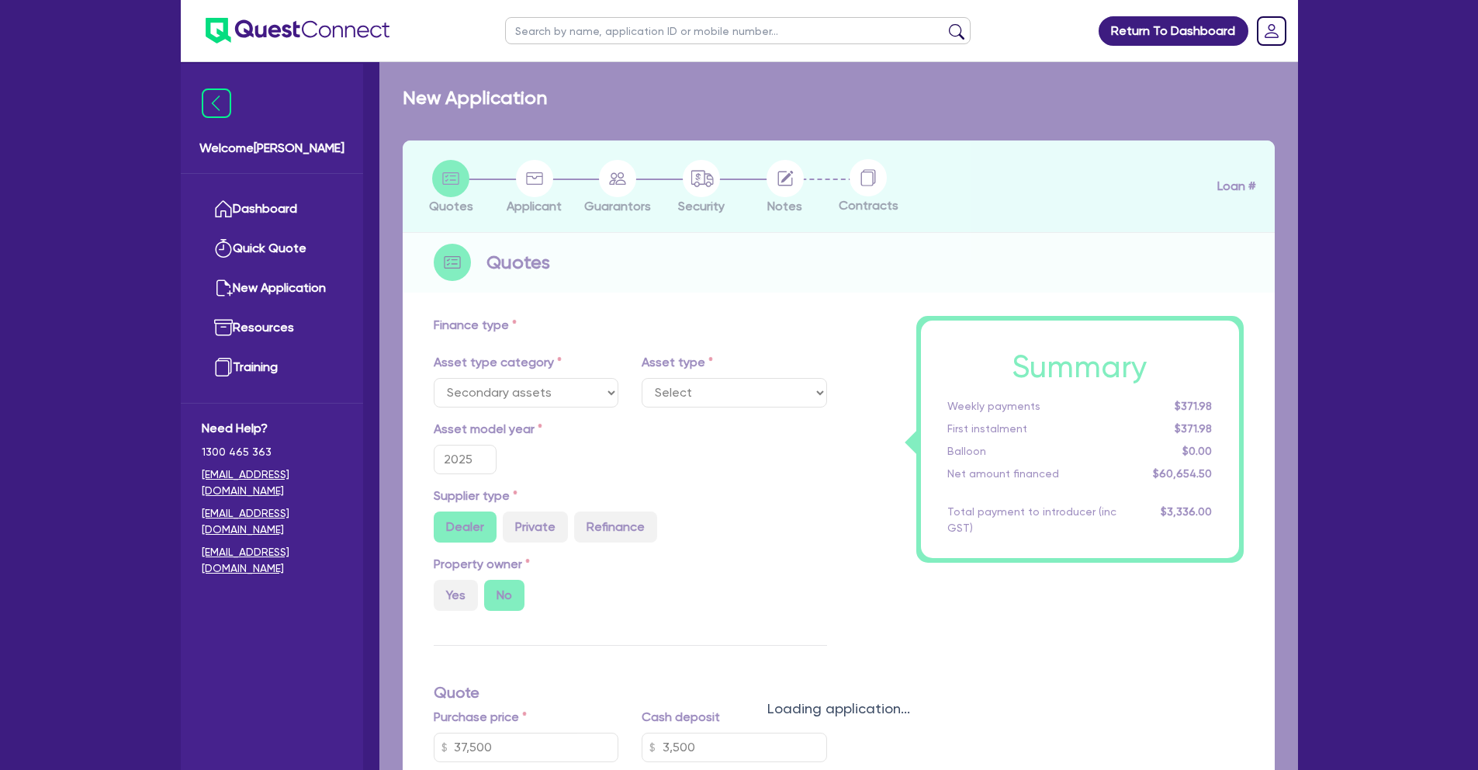
select select "MEDICAL_DENTAL_LABORATORY_EQUIPMENT"
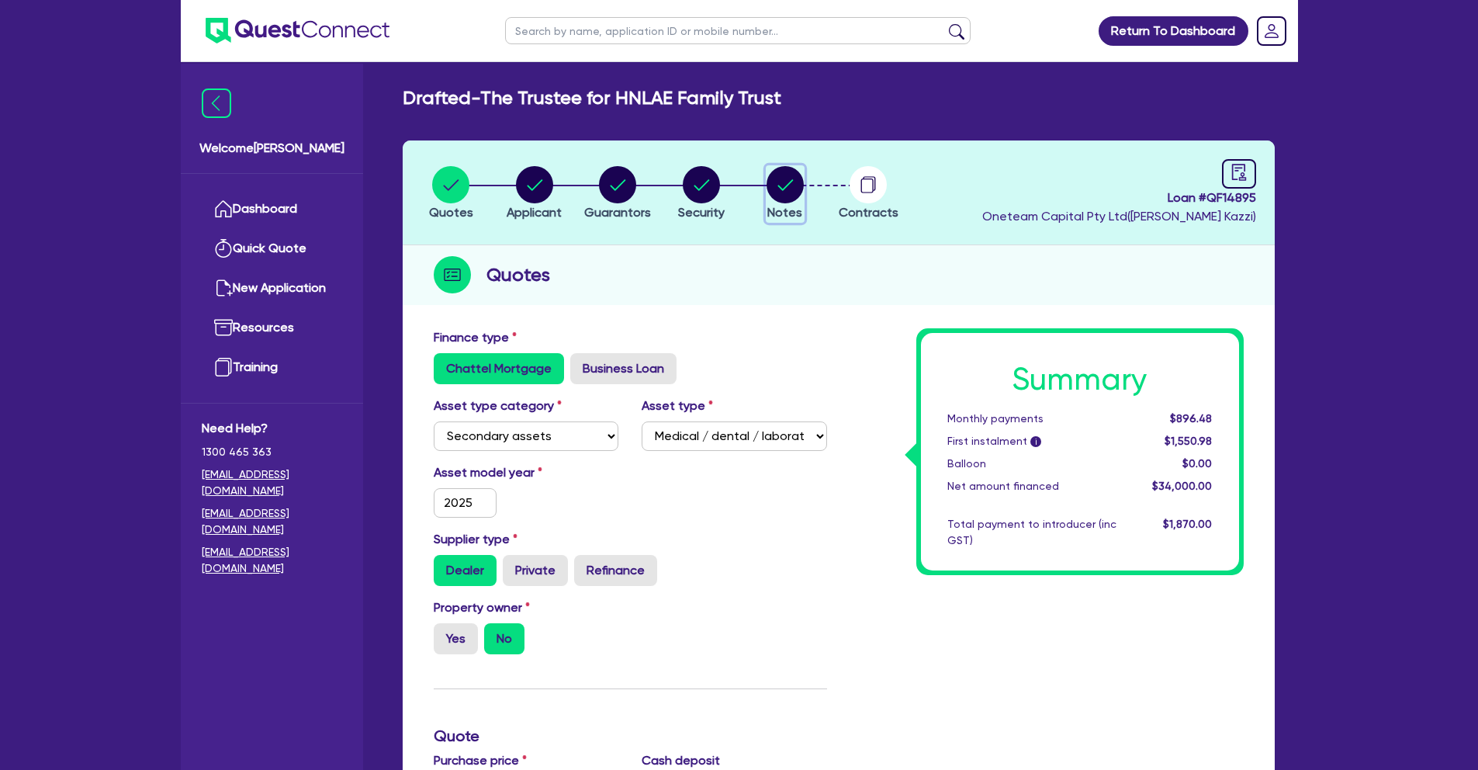
click at [792, 205] on span "Notes" at bounding box center [784, 212] width 35 height 15
select select "Quest Finance - Own Book"
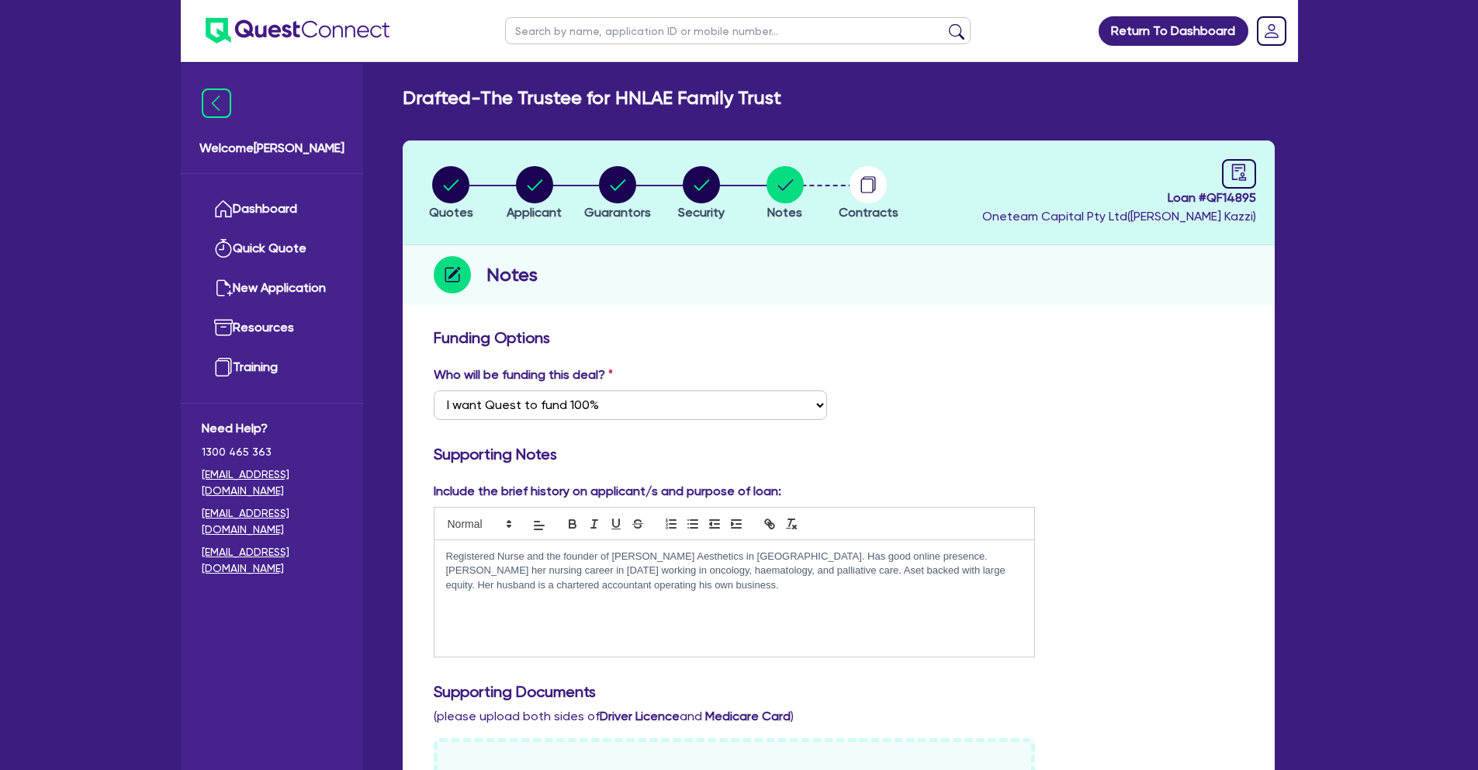
click at [1236, 192] on span "Loan # QF14895" at bounding box center [1119, 198] width 274 height 19
click at [1236, 184] on link at bounding box center [1239, 173] width 34 height 29
select select "DRAFTED_NEW"
select select "Quest Finance - Own Book"
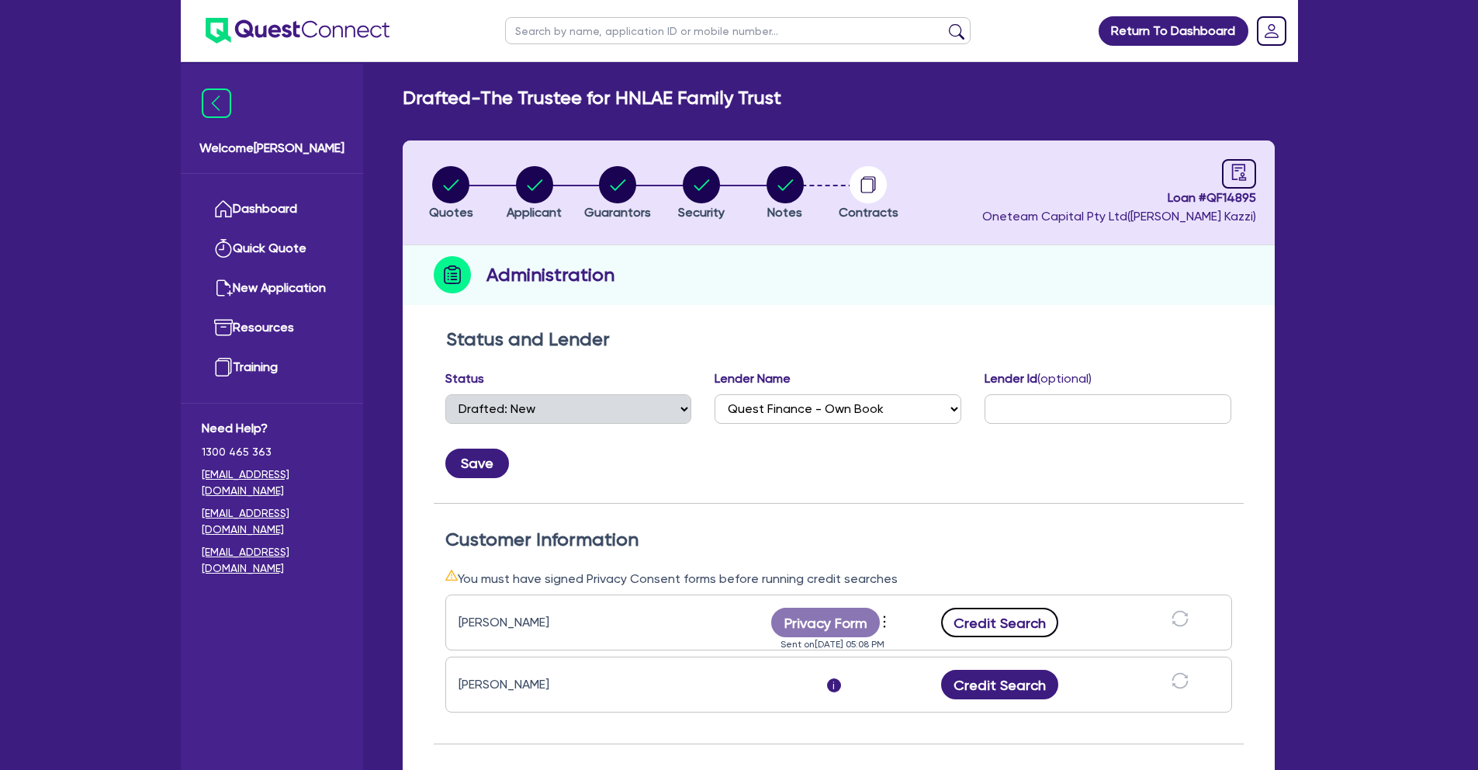
click at [1006, 623] on button "Credit Search" at bounding box center [1000, 621] width 118 height 29
click at [1018, 690] on button "Credit Search" at bounding box center [1000, 683] width 118 height 29
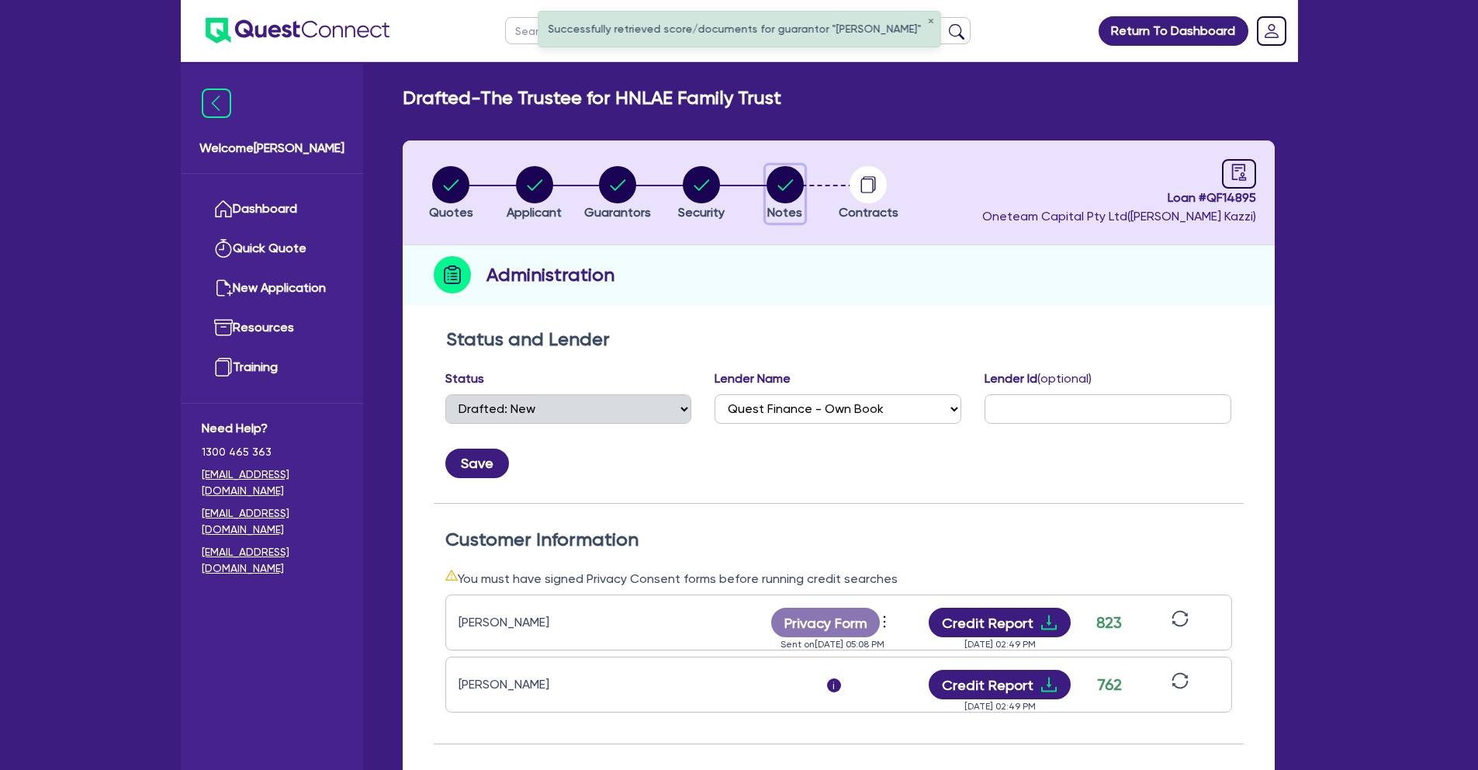
click at [786, 195] on circle "button" at bounding box center [784, 184] width 37 height 37
select select "Quest Finance - Own Book"
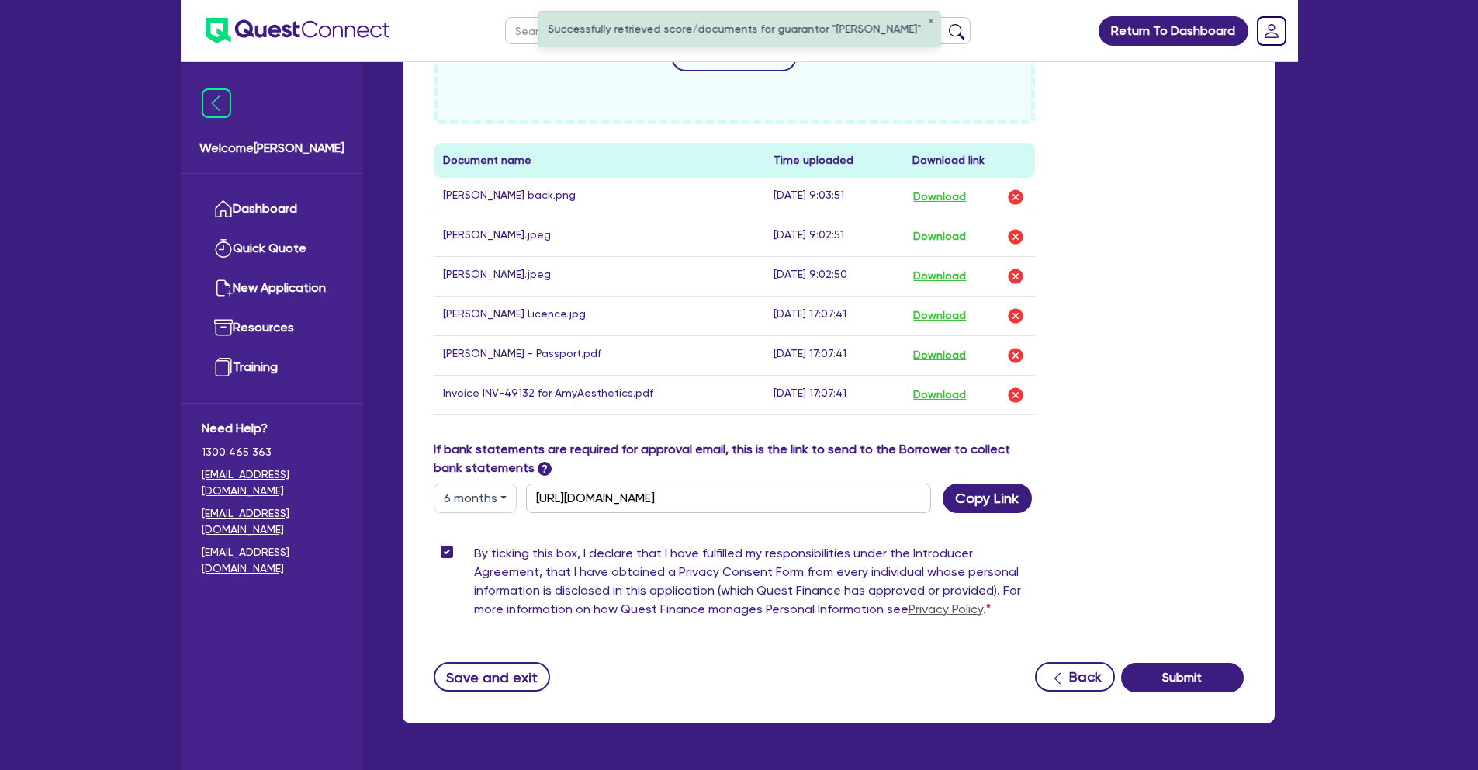
scroll to position [828, 0]
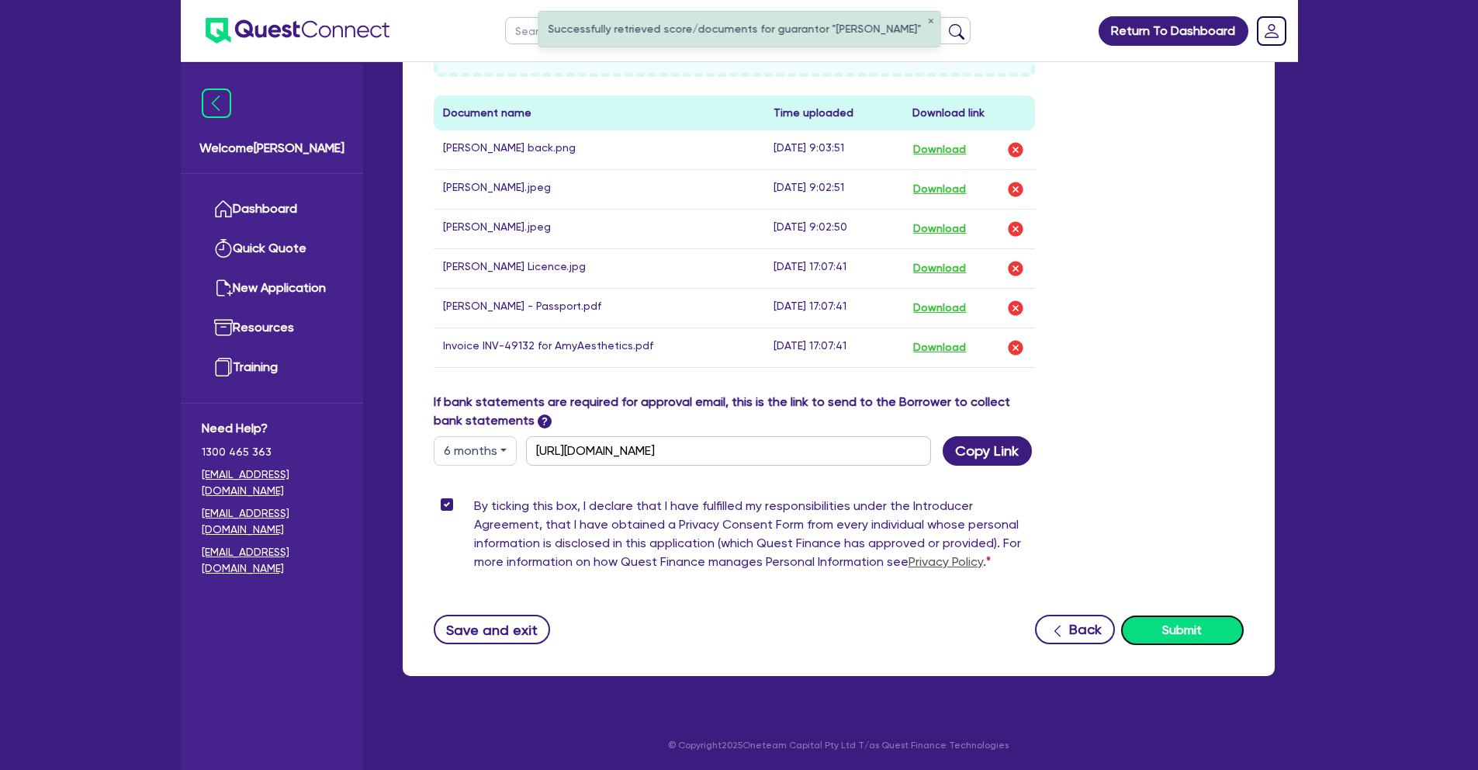
click at [1198, 628] on button "Submit" at bounding box center [1182, 629] width 123 height 29
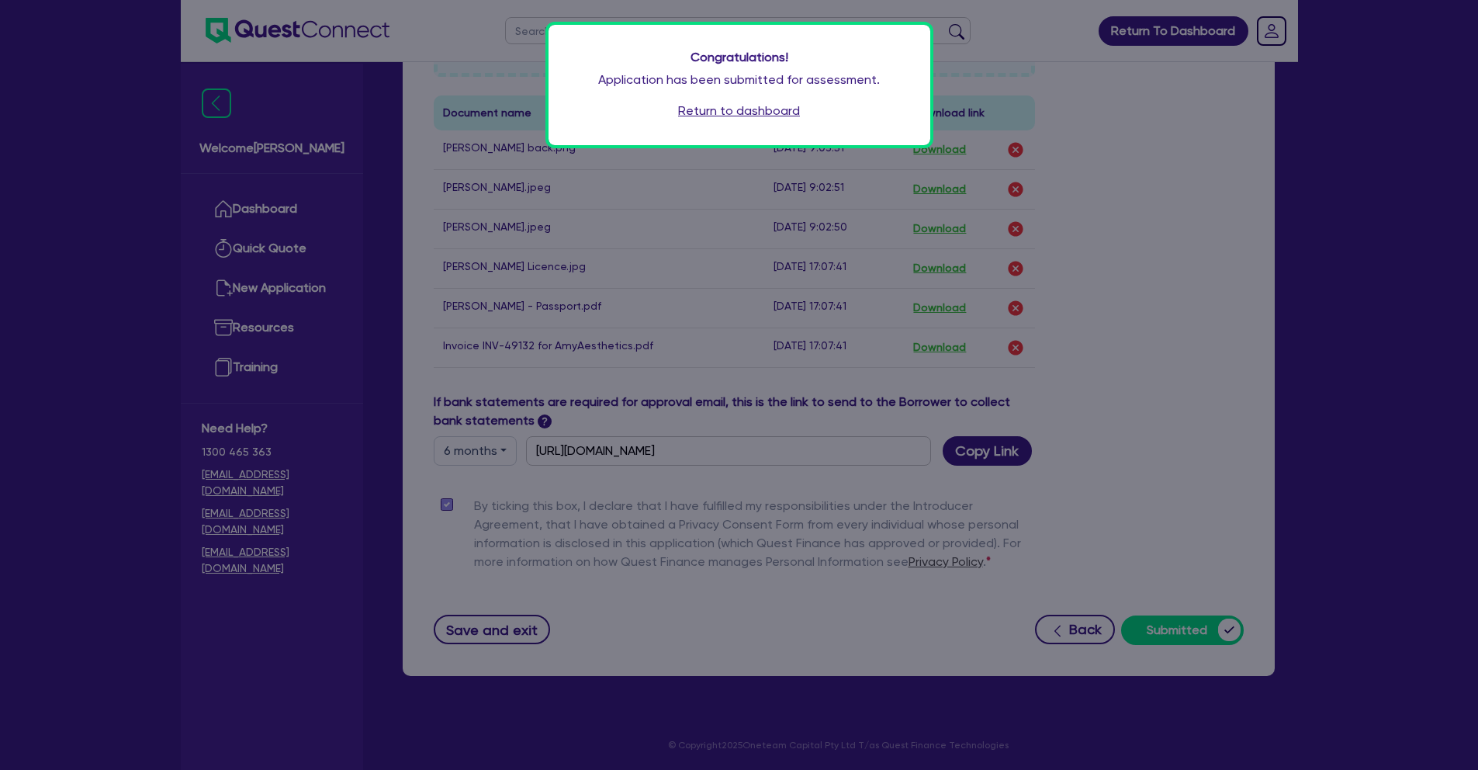
click at [790, 115] on link "Return to dashboard" at bounding box center [739, 111] width 122 height 19
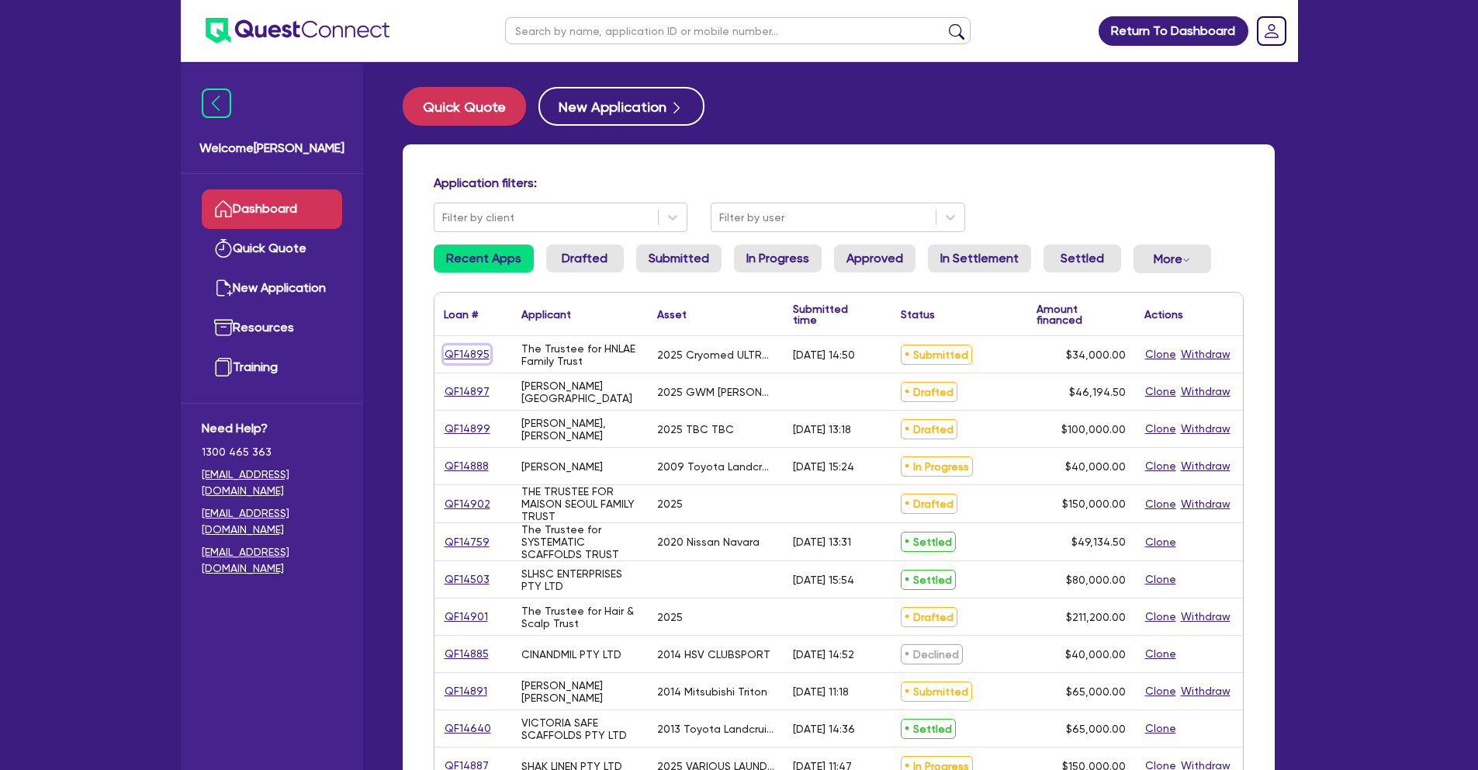
click at [464, 355] on link "QF14895" at bounding box center [467, 354] width 47 height 18
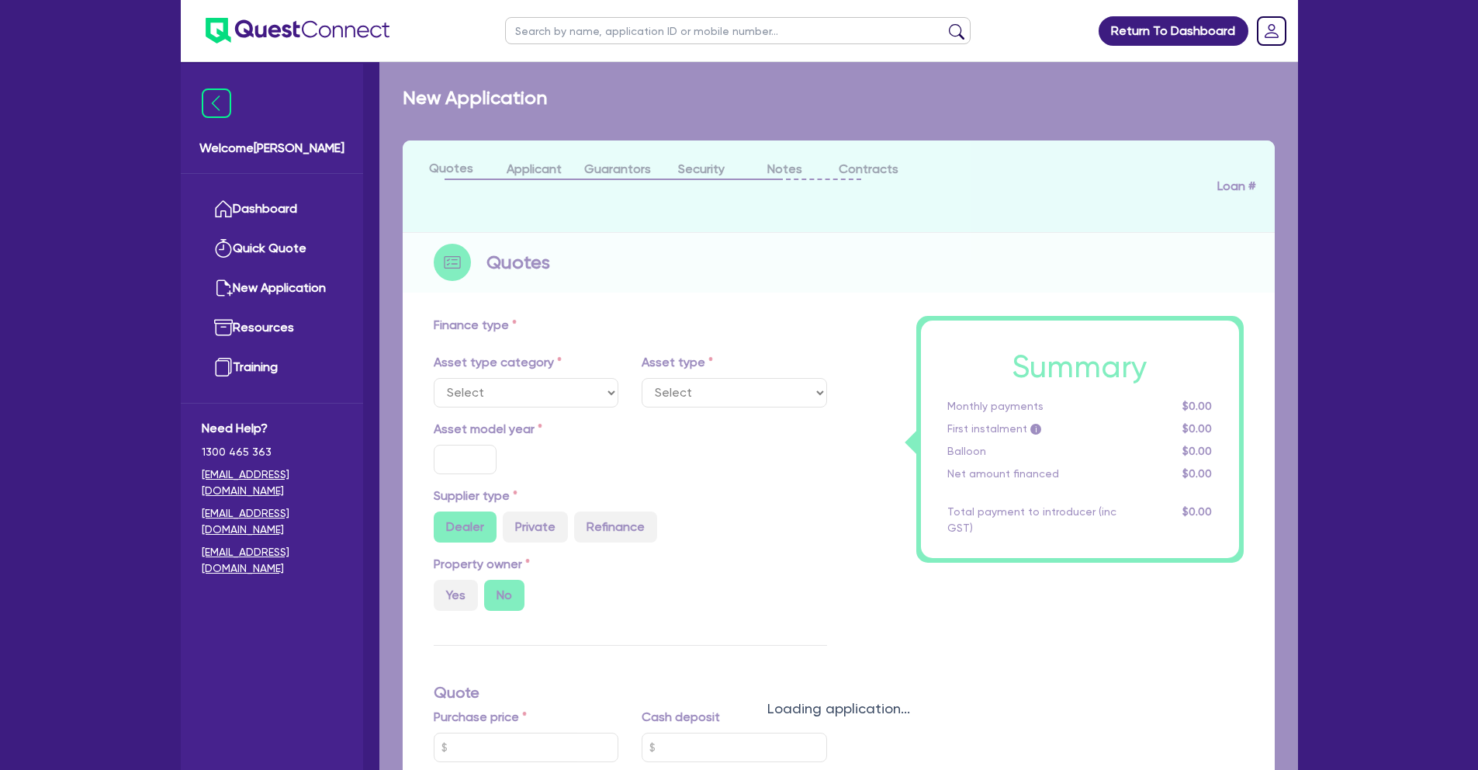
select select "SECONDARY_ASSETS"
type input "2025"
type input "37,500"
type input "3,500"
type input "5"
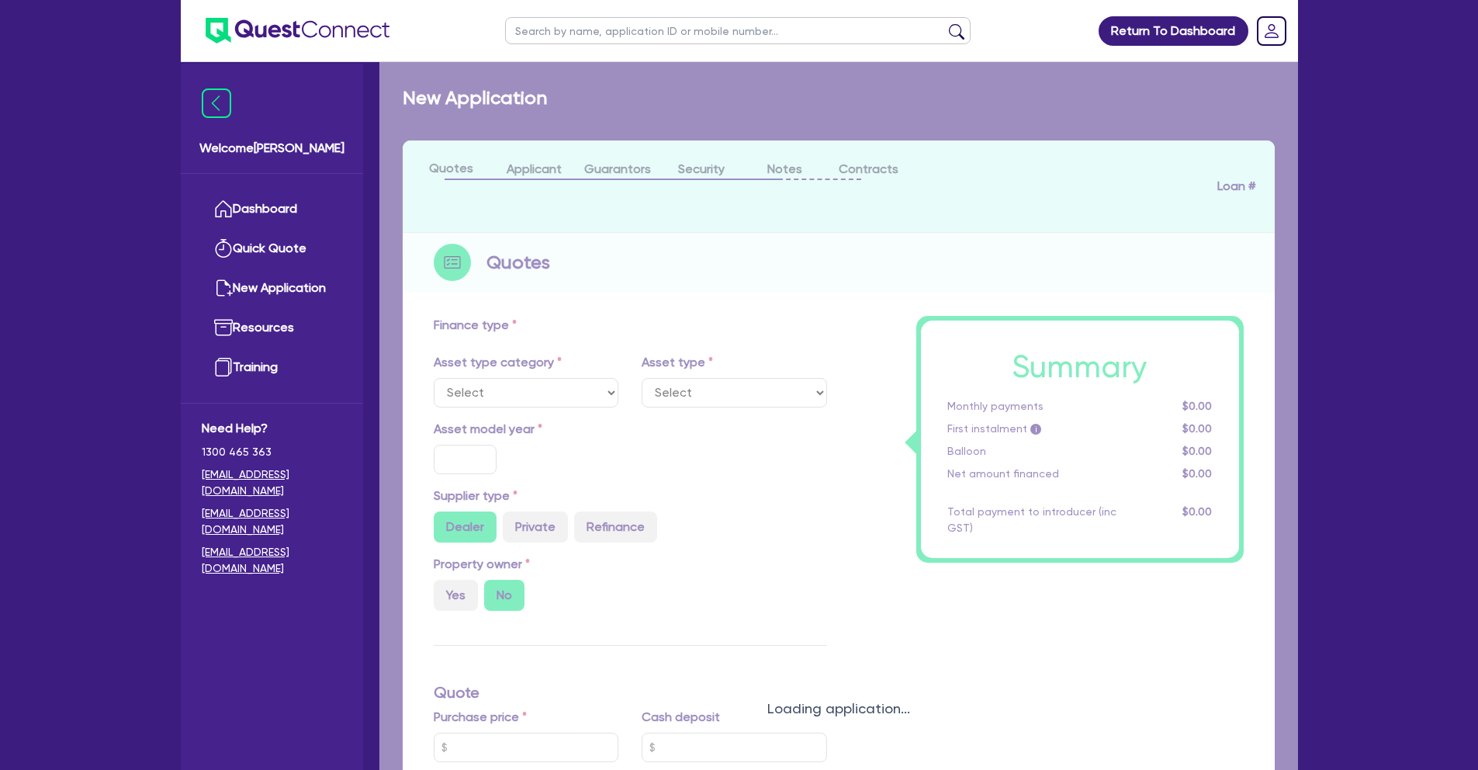
type input "1,700"
type input "17.95"
select select "MEDICAL_DENTAL_LABORATORY_EQUIPMENT"
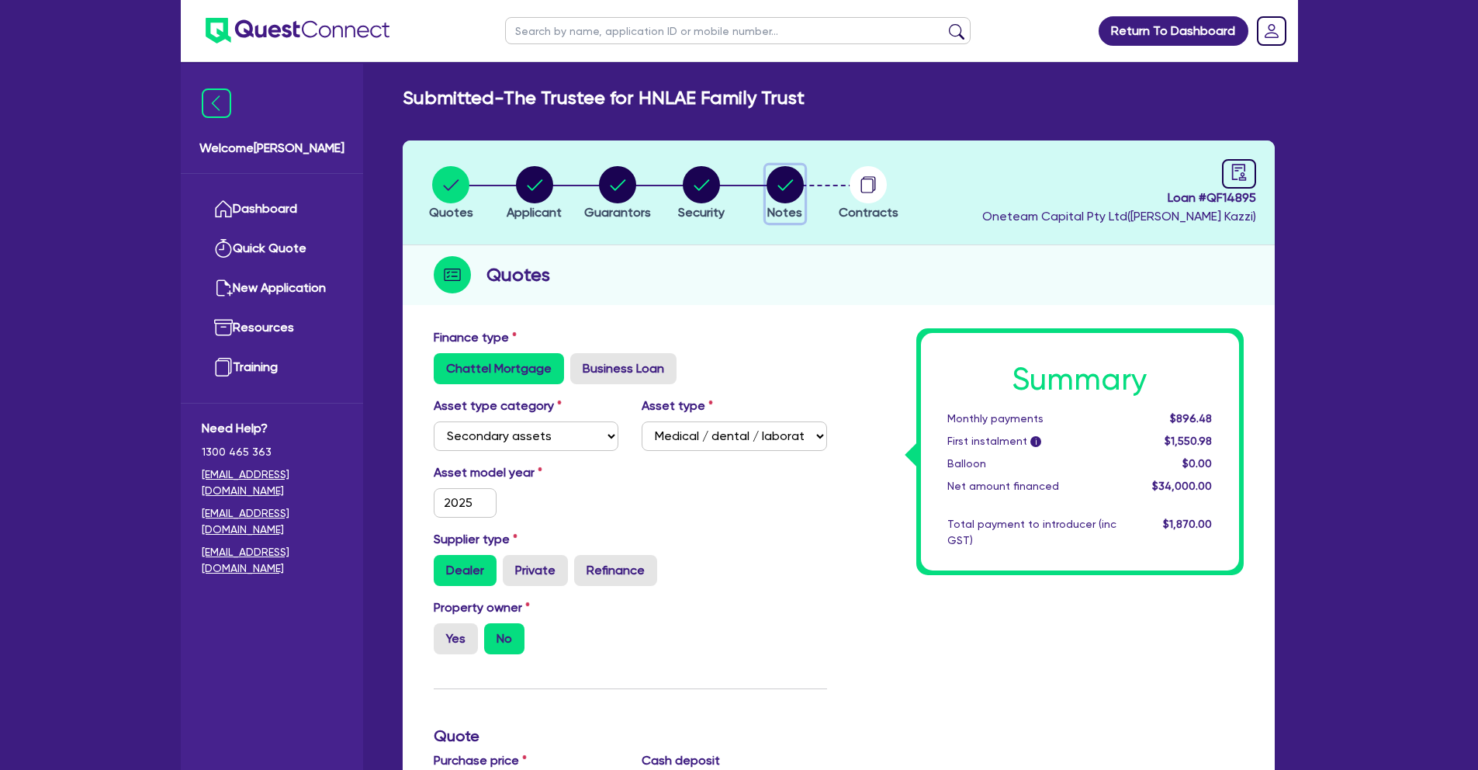
click at [774, 185] on circle "button" at bounding box center [784, 184] width 37 height 37
select select "Quest Finance - Own Book"
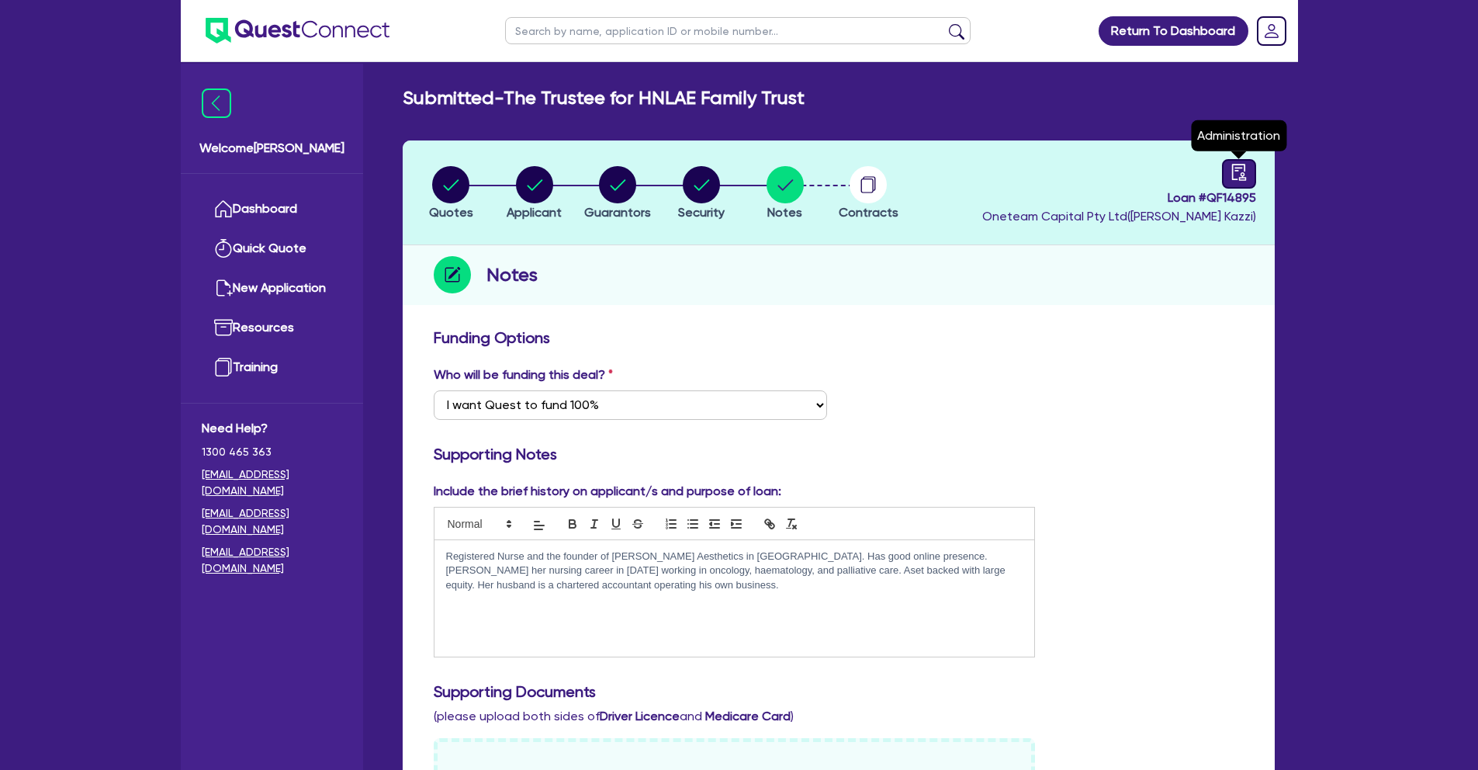
click at [1236, 182] on link at bounding box center [1239, 173] width 34 height 29
select select "SUBMITTED_NEW"
select select "Quest Finance - Own Book"
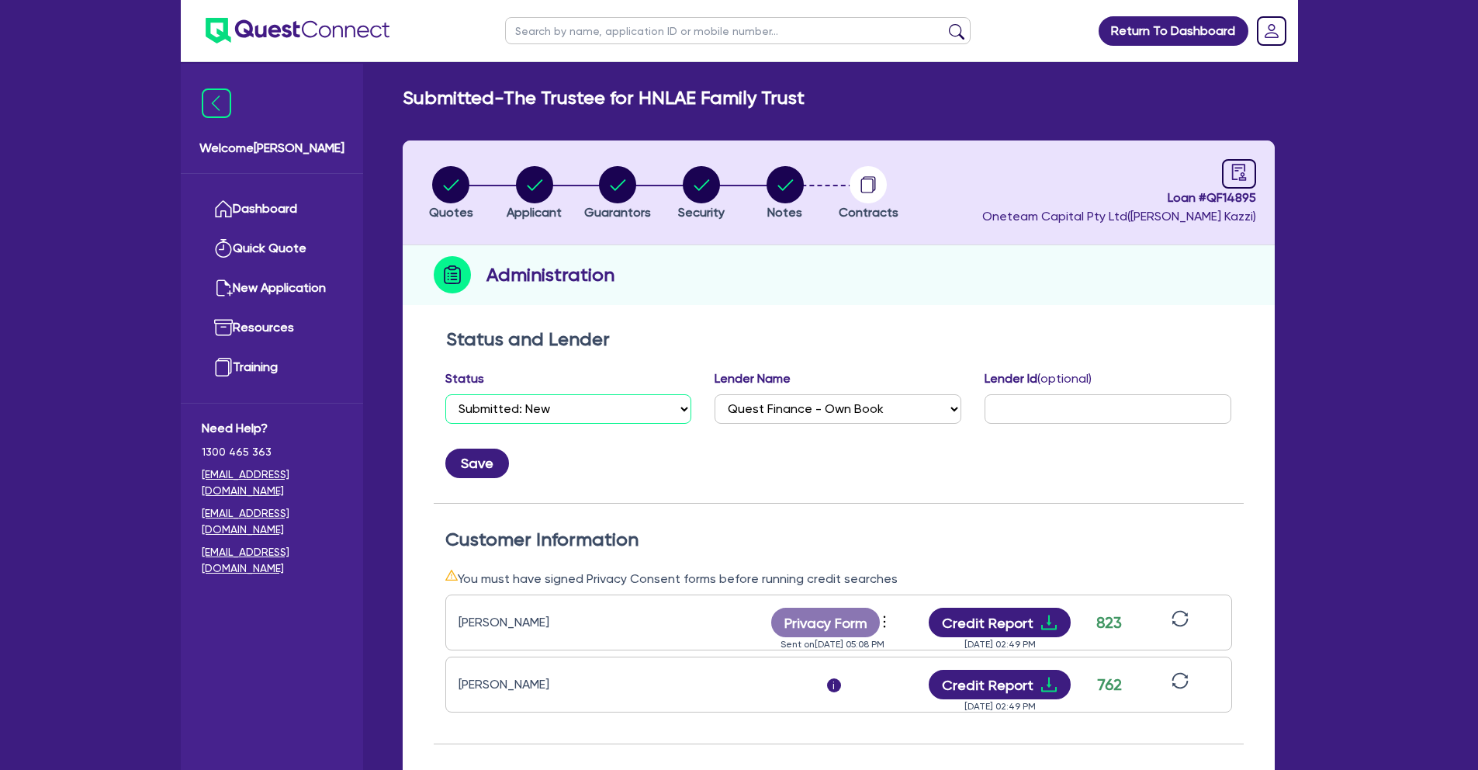
click at [639, 405] on select "Select Quoted Drafted: New Drafted: Amended Submitted: New Submitted: Amended I…" at bounding box center [568, 408] width 247 height 29
select select "IN_PROGRESS_CREDIT_IN_PROGRESS"
click at [473, 466] on button "Save" at bounding box center [477, 462] width 64 height 29
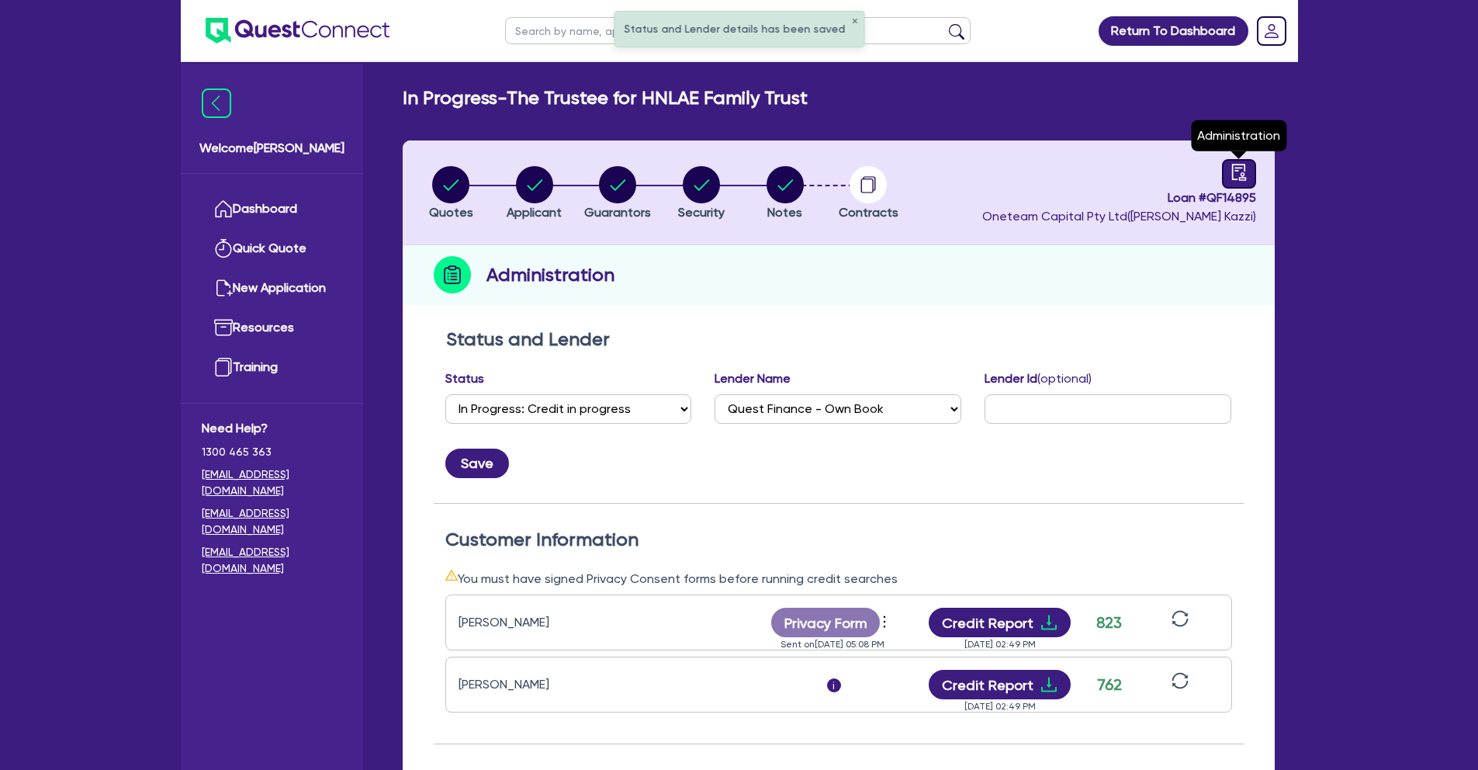
click at [1240, 179] on icon "audit" at bounding box center [1238, 172] width 14 height 16
